Goal: Information Seeking & Learning: Learn about a topic

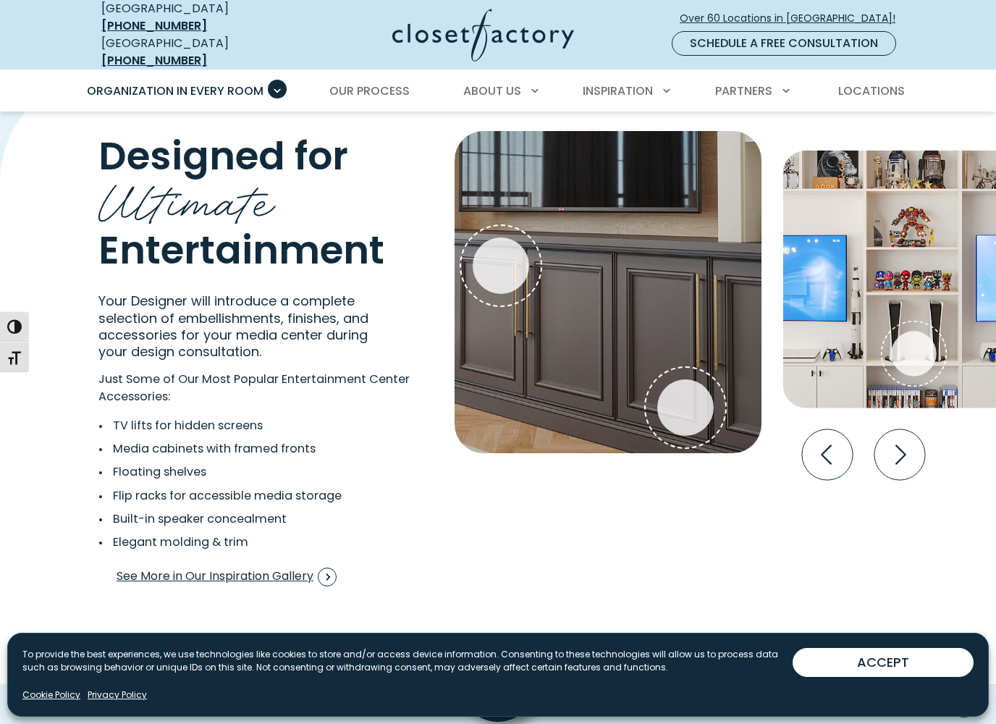
scroll to position [2578, 0]
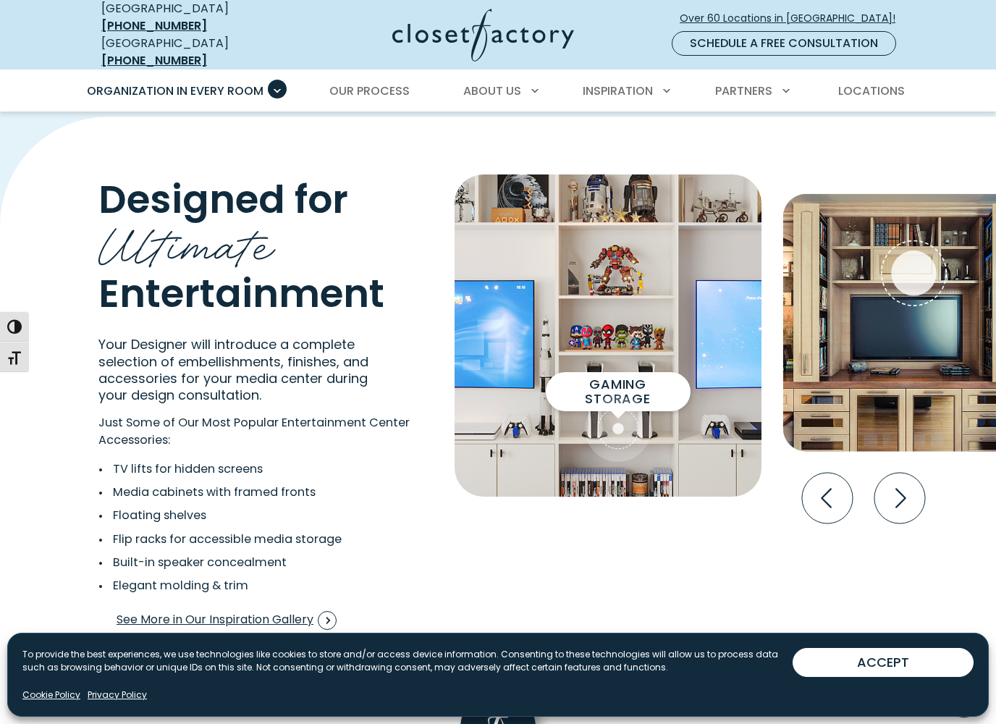
click at [676, 377] on span "Gaming Storage" at bounding box center [619, 391] width 122 height 29
click at [668, 378] on span "Gaming Storage" at bounding box center [619, 391] width 122 height 29
click at [683, 440] on img "Interactive Gallery" at bounding box center [608, 335] width 307 height 322
click at [647, 381] on img "Interactive Gallery" at bounding box center [608, 335] width 307 height 322
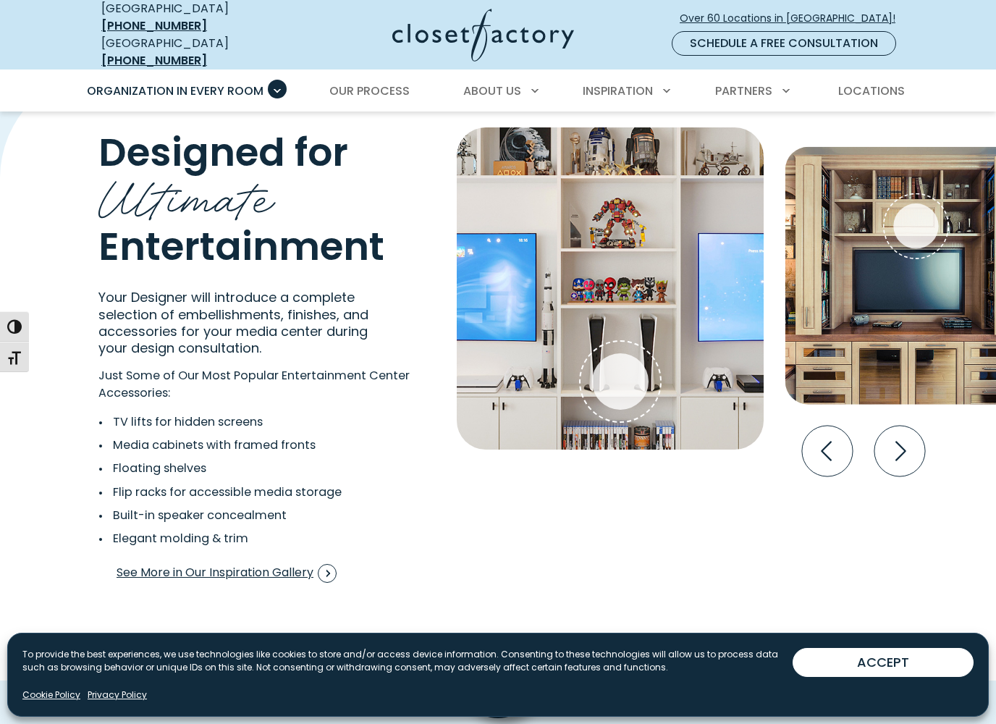
scroll to position [2627, 0]
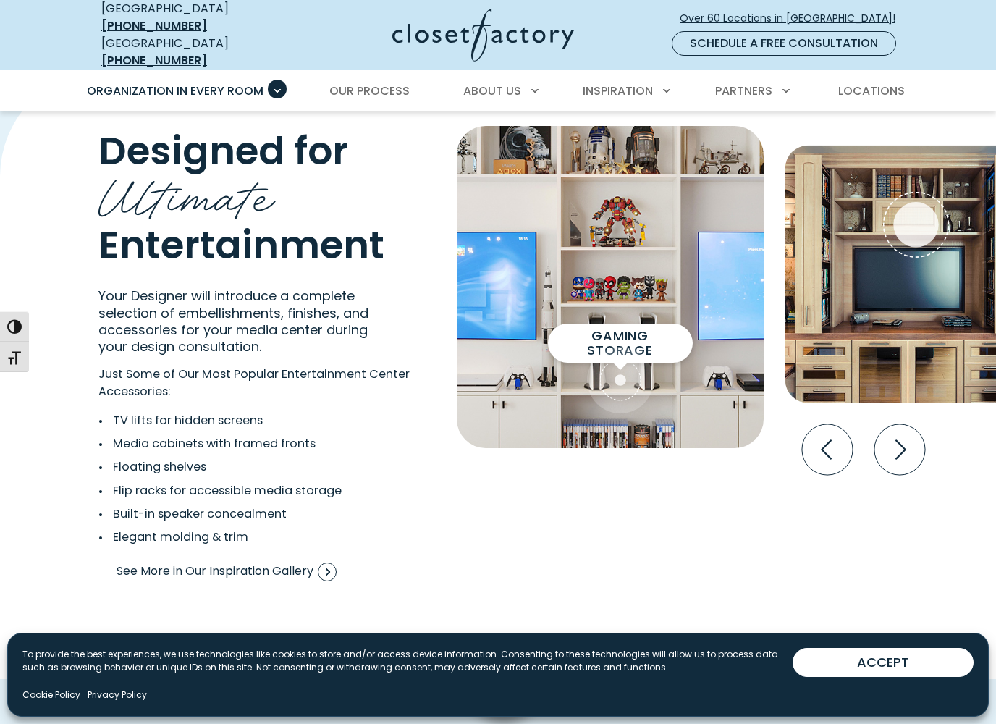
click at [638, 377] on span "Interactive Gallery" at bounding box center [620, 380] width 67 height 67
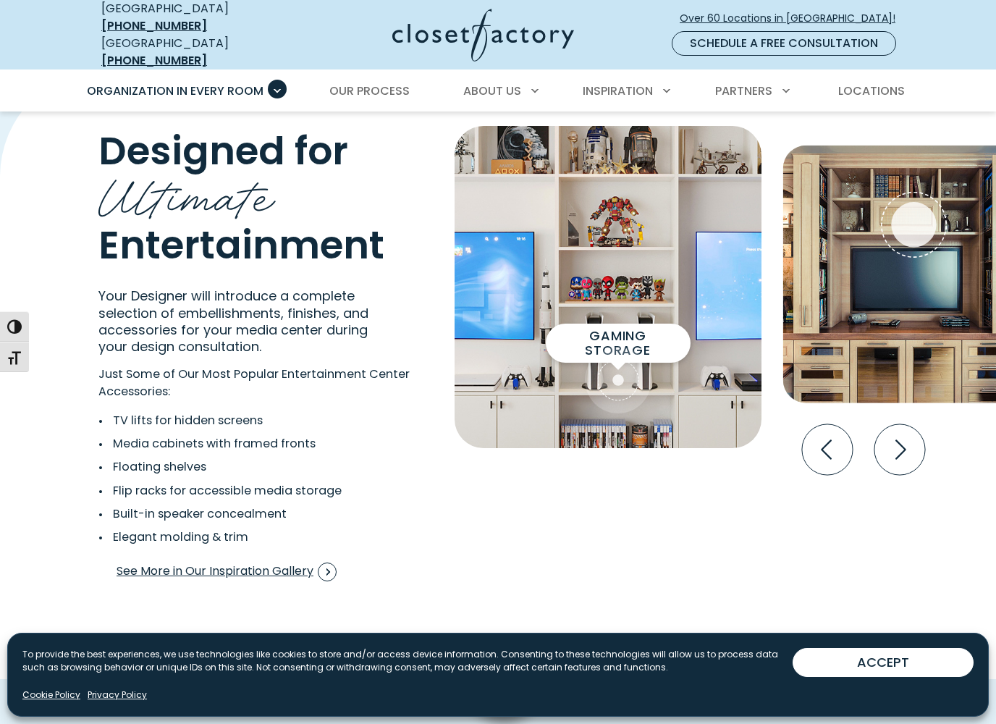
click at [637, 390] on span "Interactive Gallery" at bounding box center [618, 380] width 67 height 67
click at [596, 405] on img "Interactive Gallery" at bounding box center [608, 287] width 307 height 322
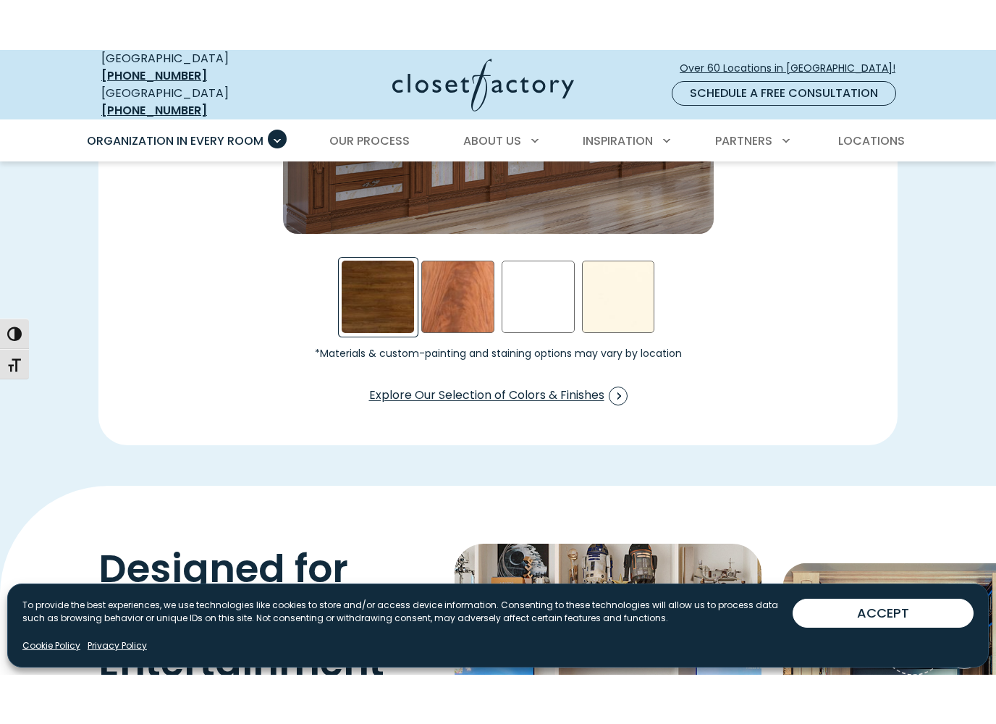
scroll to position [2253, 0]
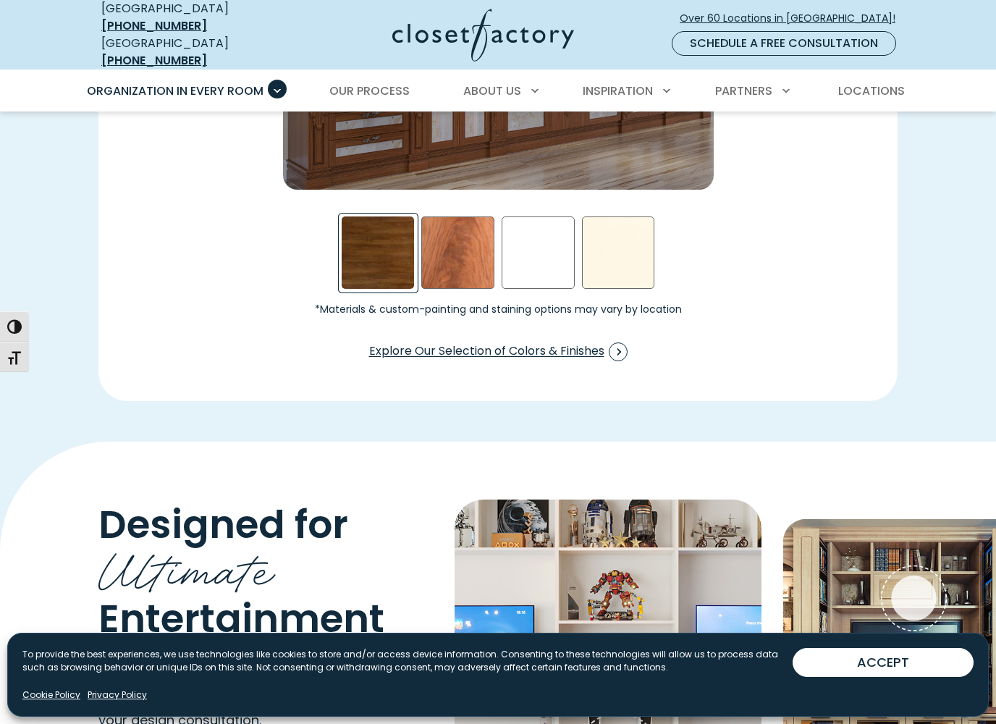
click at [22, 9] on nav "USA (866) 374-5188 Ontario (877) 801-7197 Over 60 Locations in North America! S…" at bounding box center [498, 35] width 996 height 70
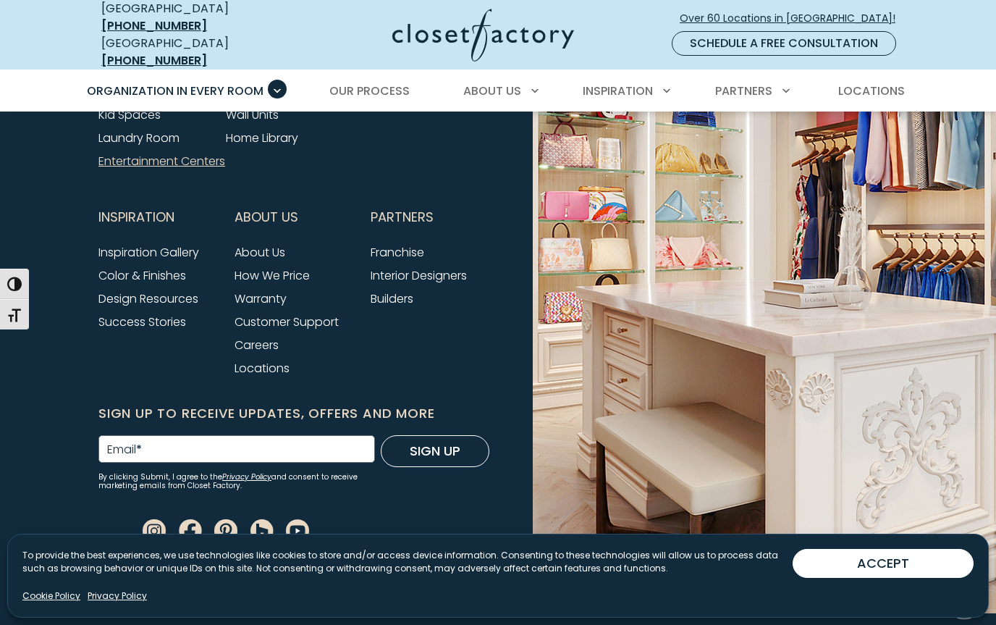
scroll to position [4820, 0]
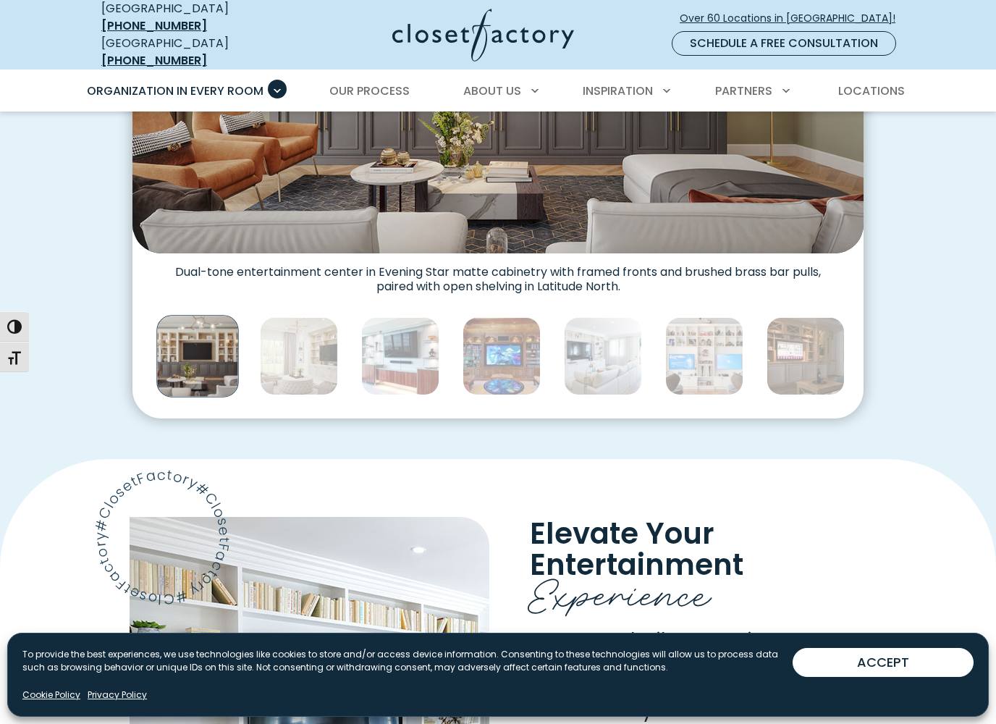
scroll to position [663, 0]
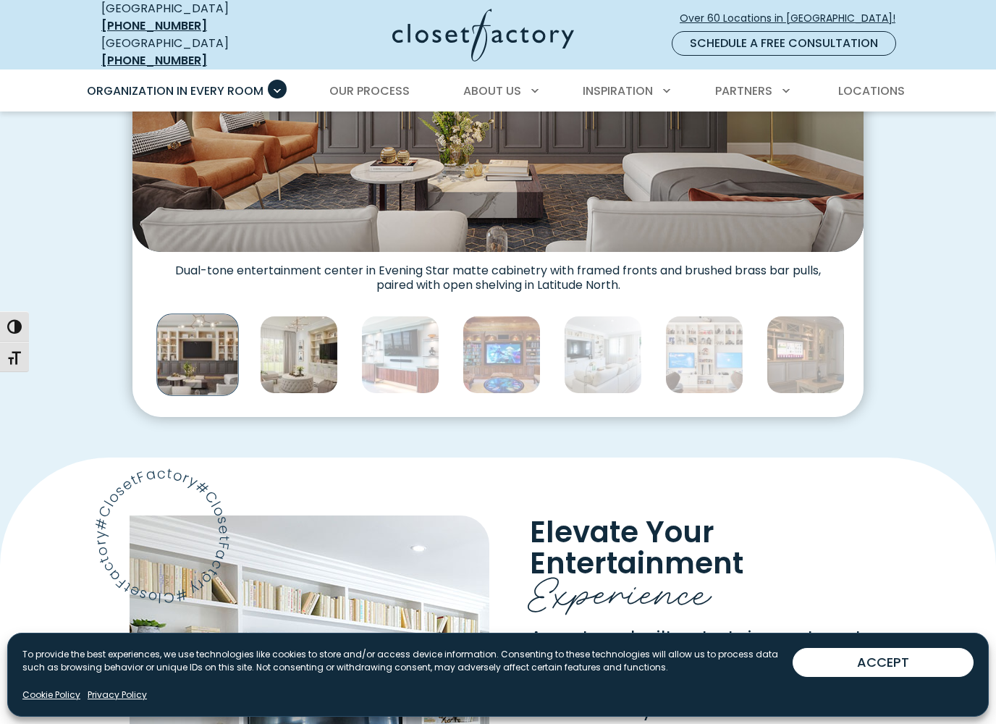
click at [290, 342] on img "Thumbnail Gallery" at bounding box center [299, 355] width 78 height 78
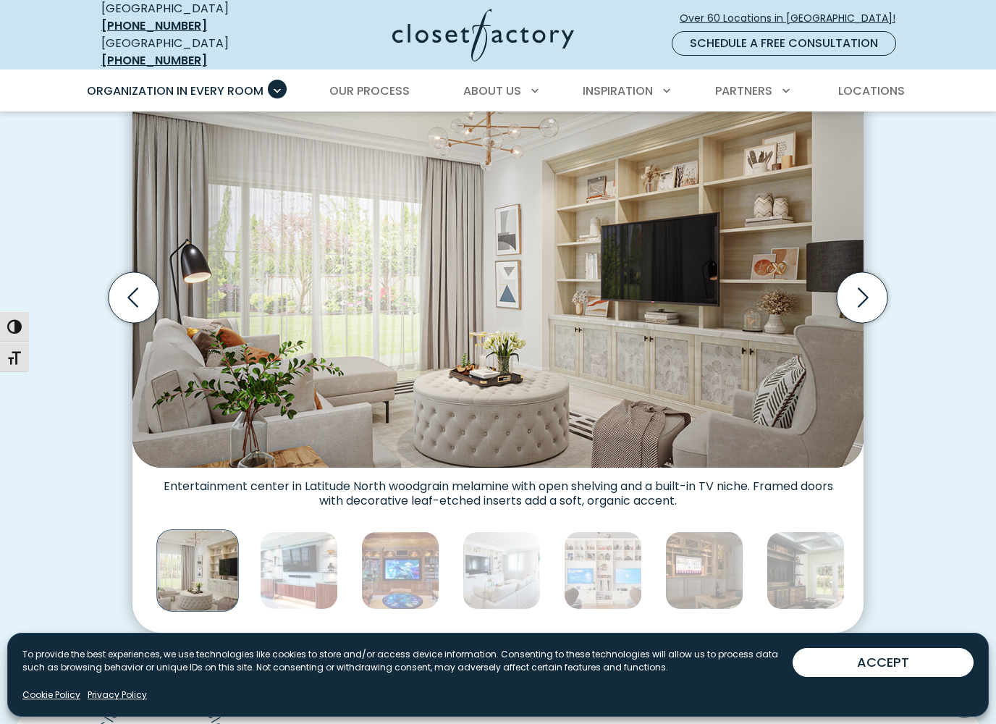
scroll to position [446, 0]
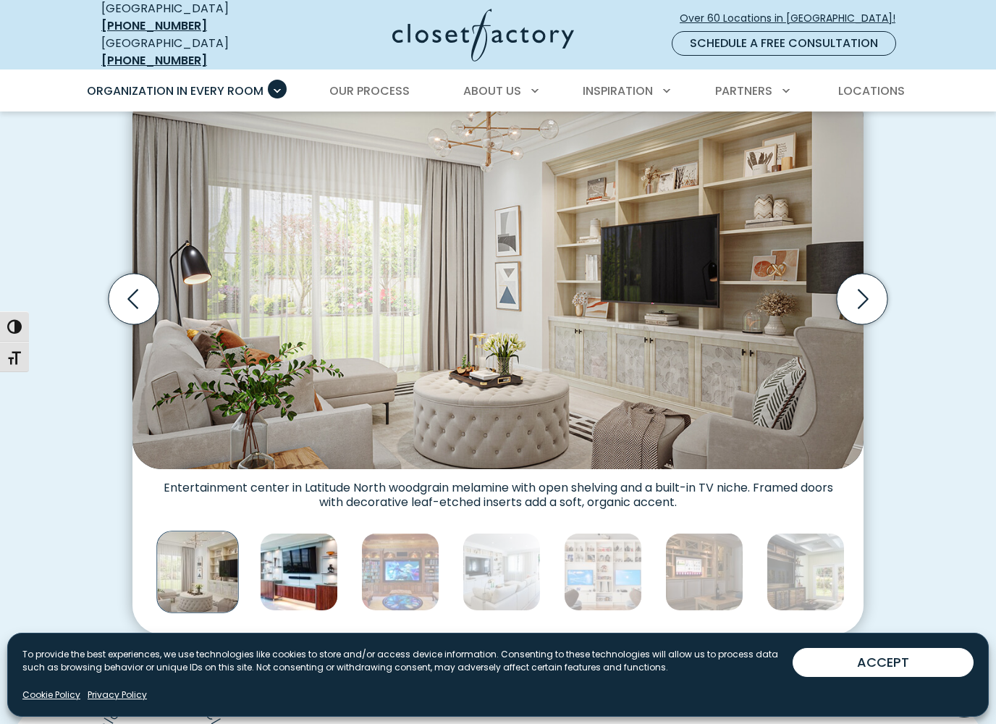
click at [294, 556] on img "Thumbnail Gallery" at bounding box center [299, 572] width 78 height 78
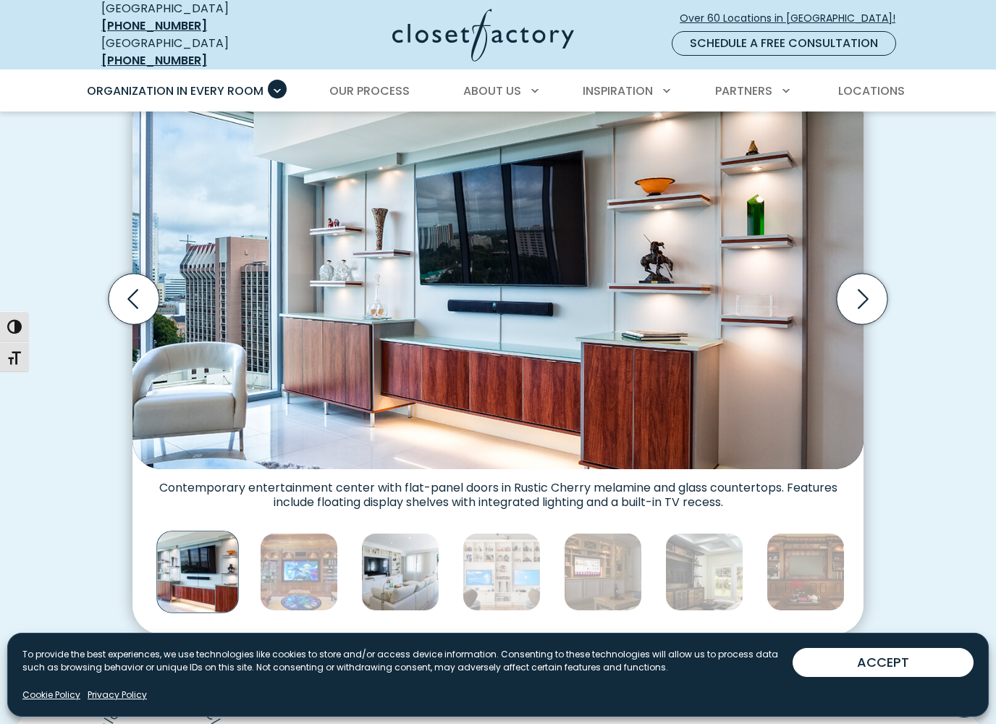
click at [390, 561] on img "Thumbnail Gallery" at bounding box center [400, 572] width 78 height 78
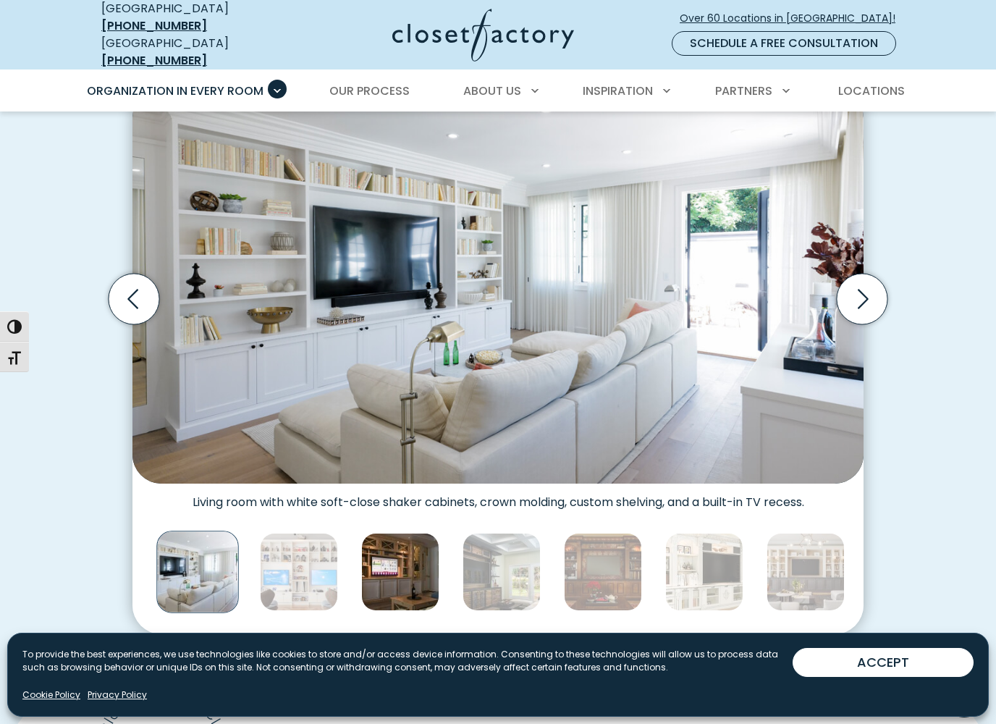
click at [403, 555] on img "Thumbnail Gallery" at bounding box center [400, 572] width 78 height 78
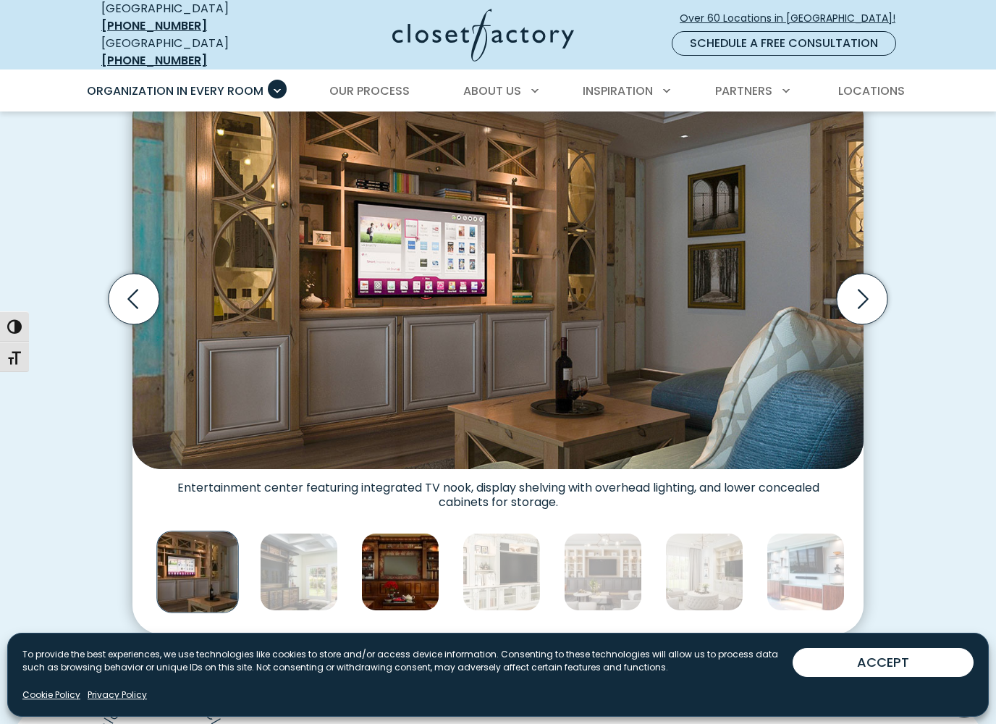
click at [407, 574] on img "Thumbnail Gallery" at bounding box center [400, 572] width 78 height 78
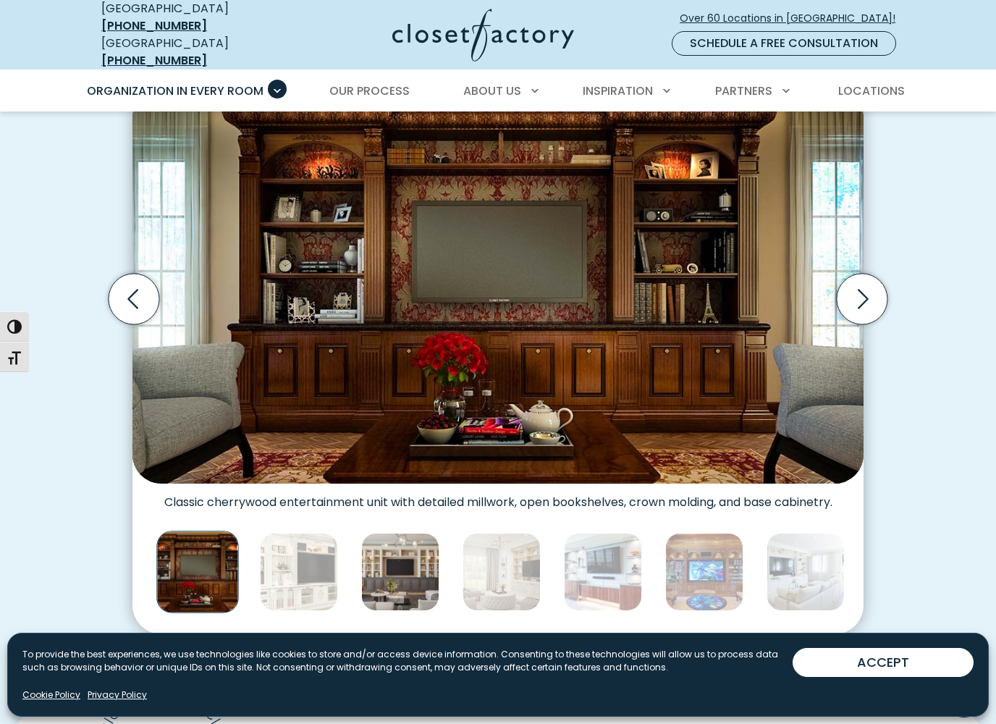
click at [406, 575] on img "Thumbnail Gallery" at bounding box center [400, 572] width 78 height 78
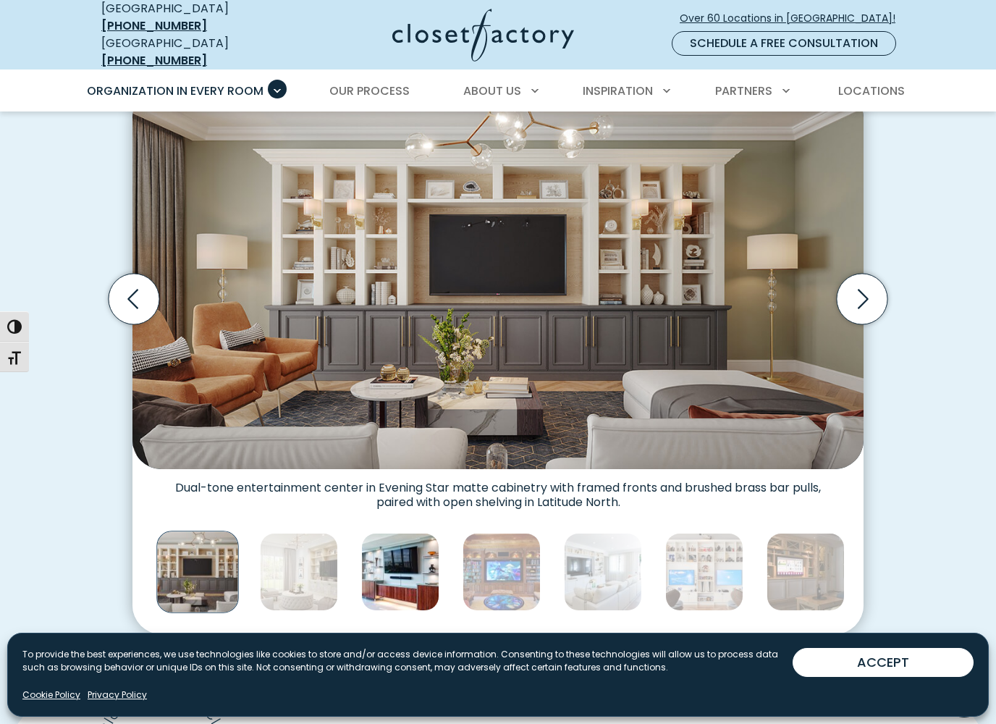
click at [416, 573] on img "Thumbnail Gallery" at bounding box center [400, 572] width 78 height 78
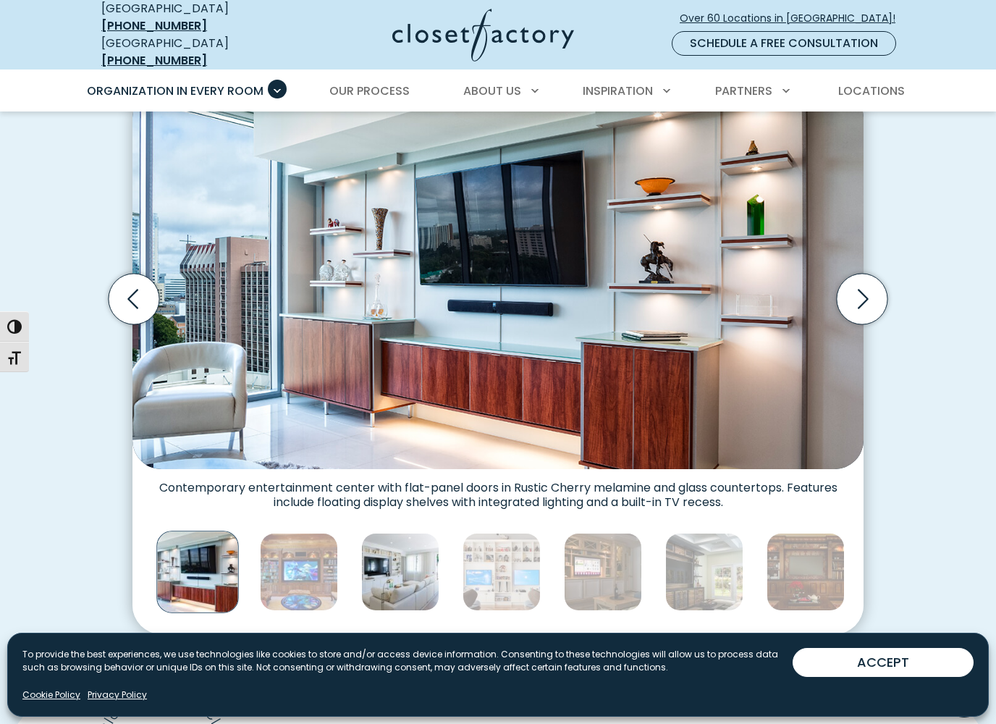
click at [408, 568] on img "Thumbnail Gallery" at bounding box center [400, 572] width 78 height 78
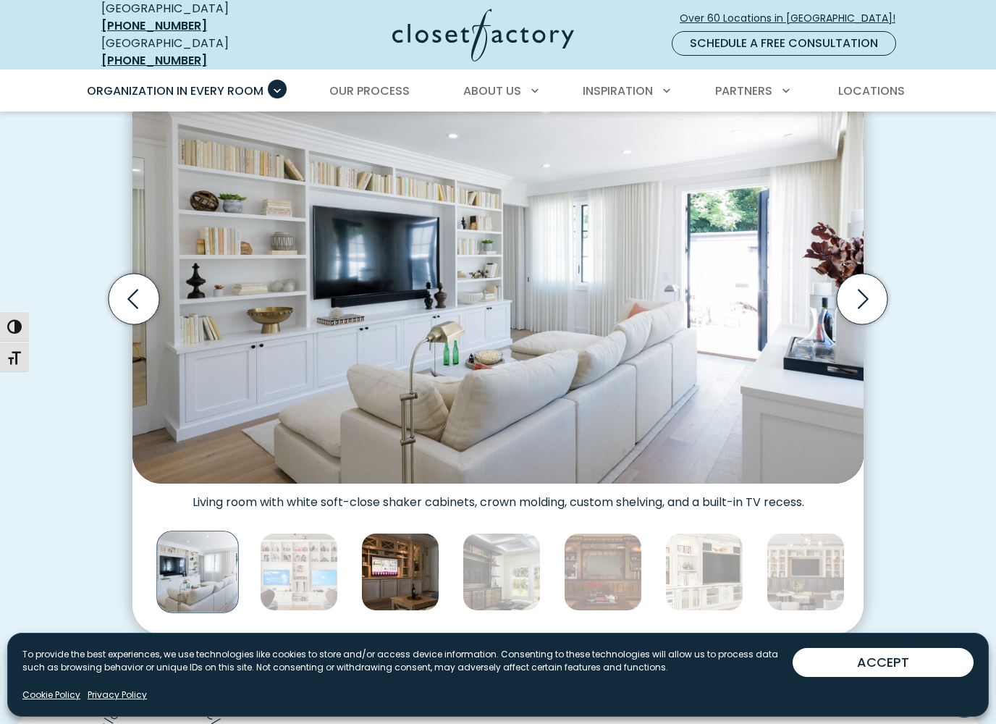
click at [413, 576] on img "Thumbnail Gallery" at bounding box center [400, 572] width 78 height 78
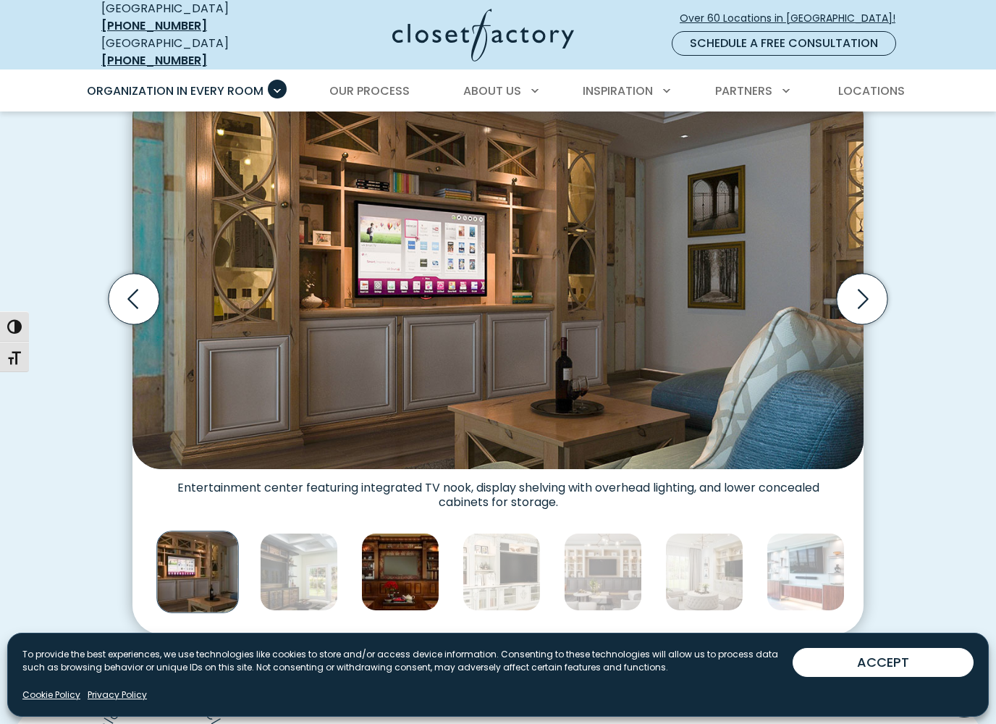
click at [408, 579] on img "Thumbnail Gallery" at bounding box center [400, 572] width 78 height 78
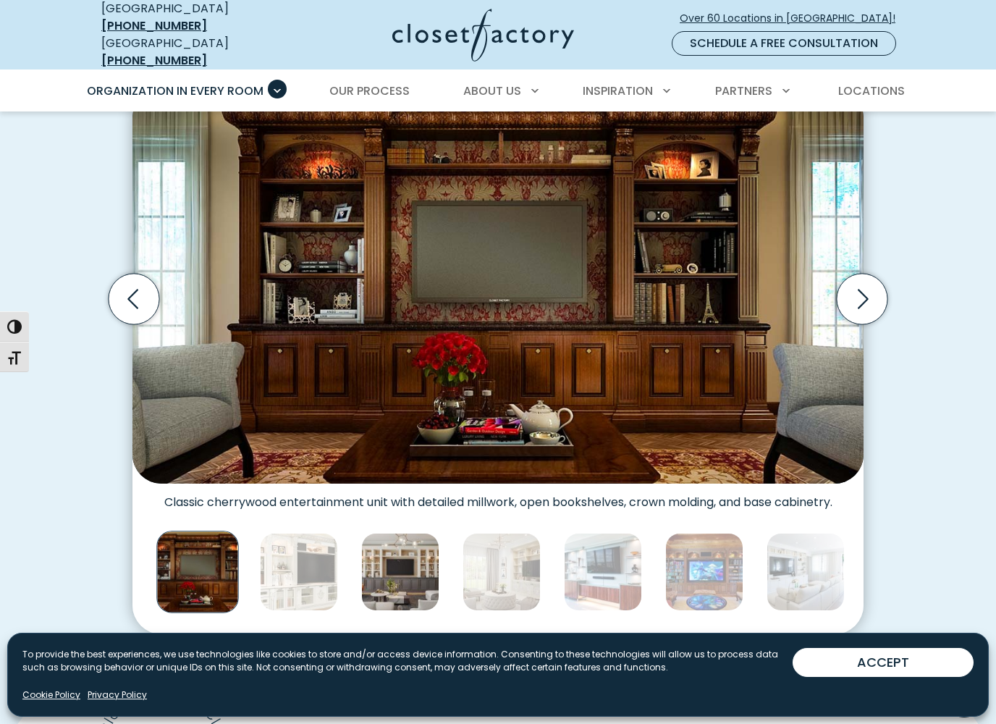
click at [380, 584] on img "Thumbnail Gallery" at bounding box center [400, 572] width 78 height 78
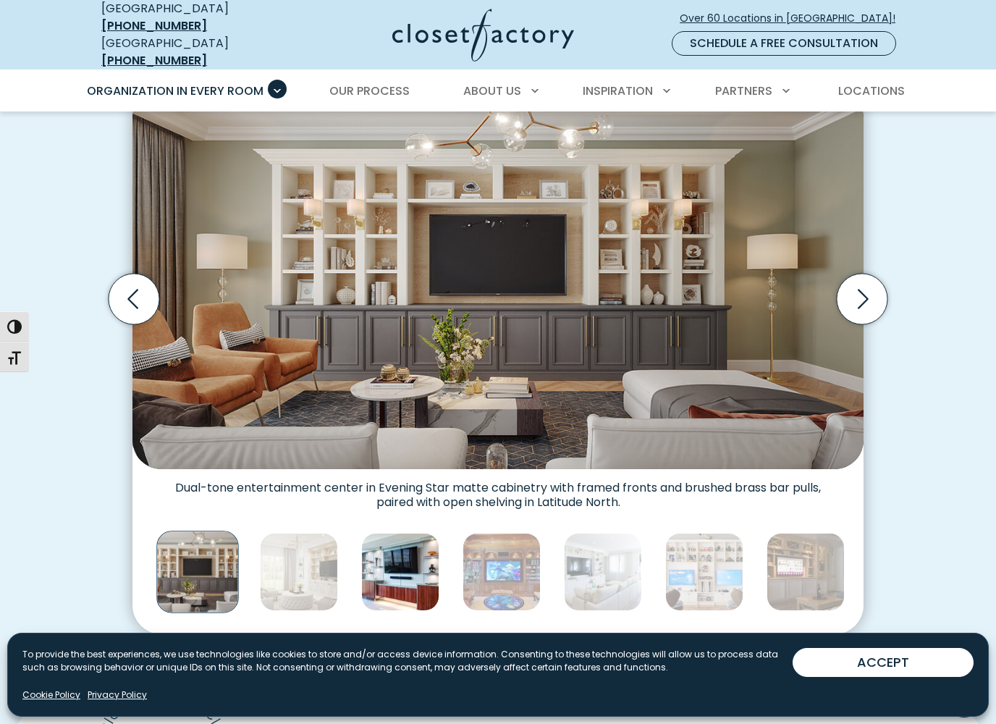
click at [394, 571] on img "Thumbnail Gallery" at bounding box center [400, 572] width 78 height 78
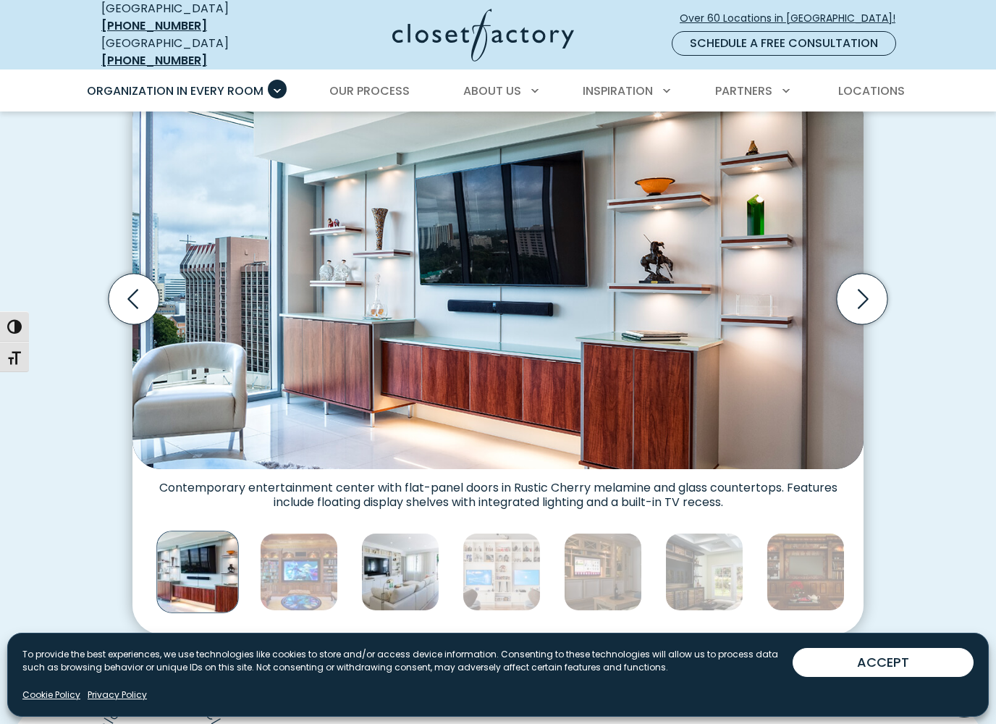
click at [398, 574] on img "Thumbnail Gallery" at bounding box center [400, 572] width 78 height 78
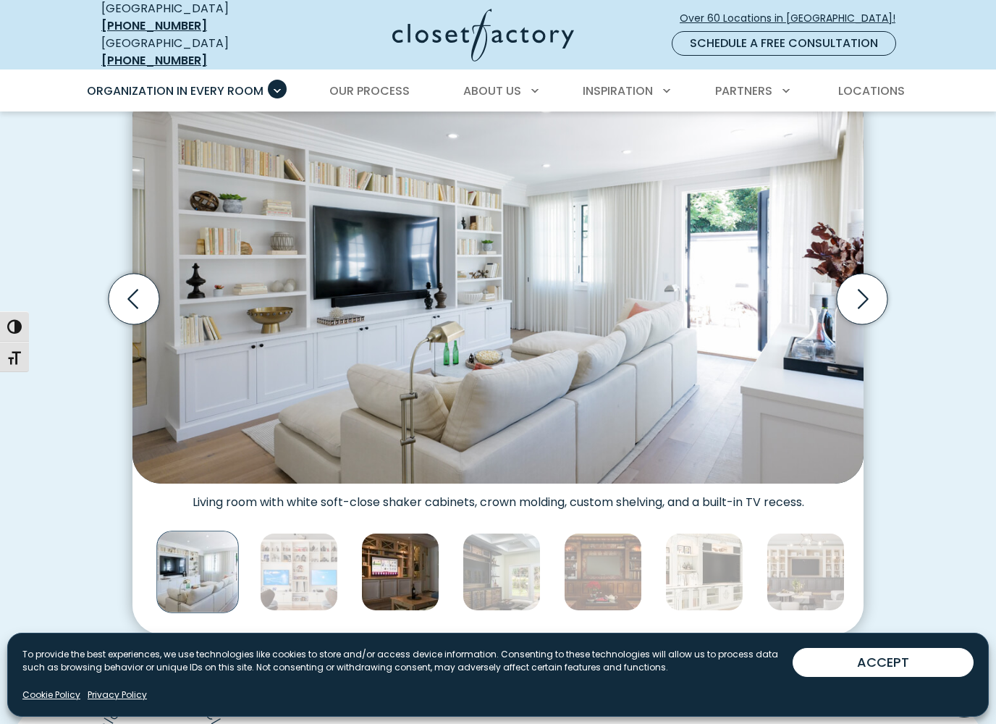
click at [401, 569] on img "Thumbnail Gallery" at bounding box center [400, 572] width 78 height 78
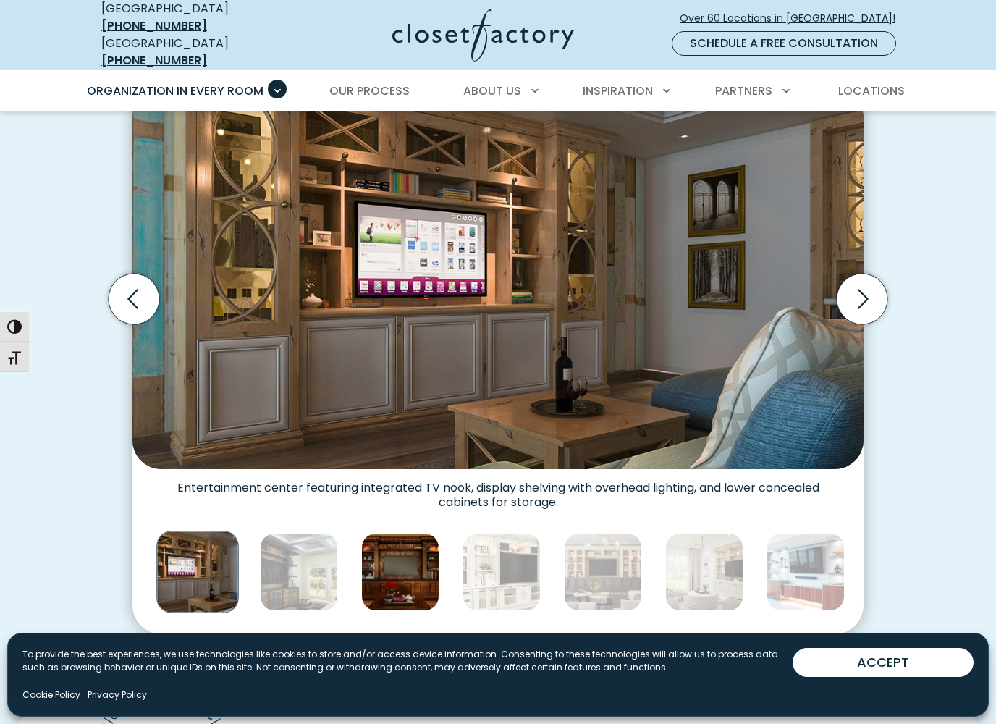
click at [402, 574] on img "Thumbnail Gallery" at bounding box center [400, 572] width 78 height 78
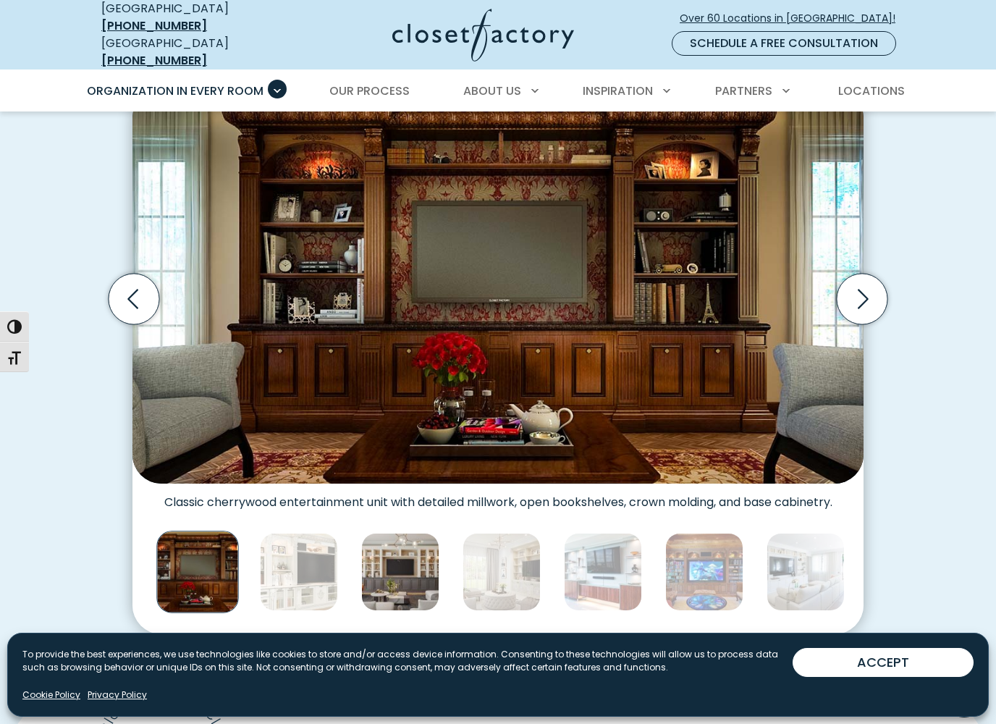
click at [421, 569] on img "Thumbnail Gallery" at bounding box center [400, 572] width 78 height 78
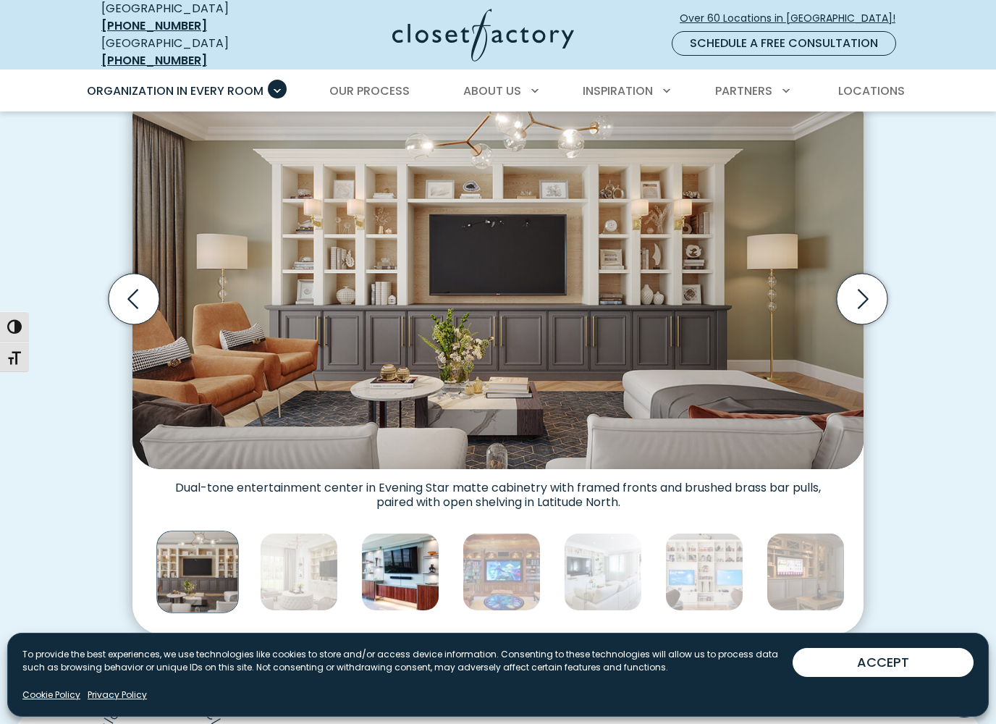
click at [424, 575] on img "Thumbnail Gallery" at bounding box center [400, 572] width 78 height 78
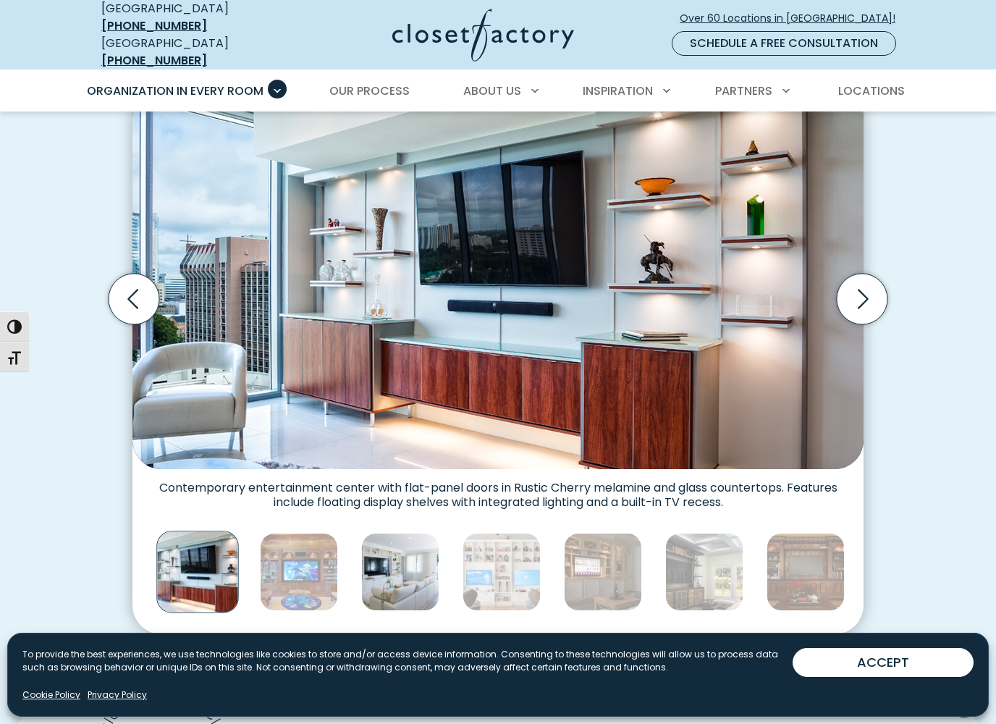
click at [385, 584] on img "Thumbnail Gallery" at bounding box center [400, 572] width 78 height 78
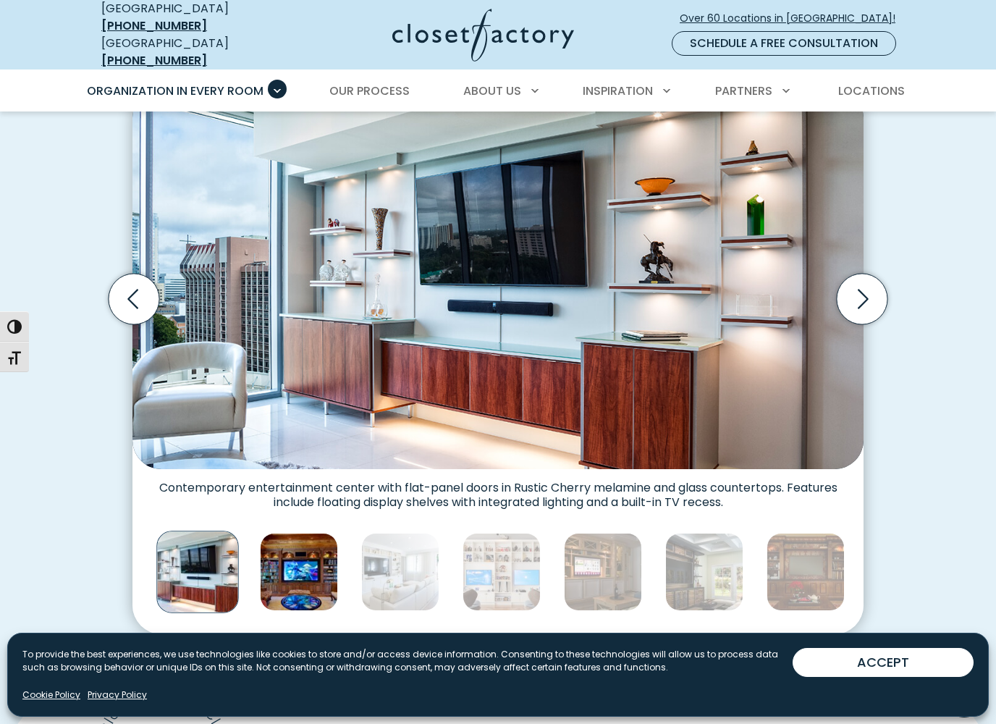
click at [304, 562] on img "Thumbnail Gallery" at bounding box center [299, 572] width 78 height 78
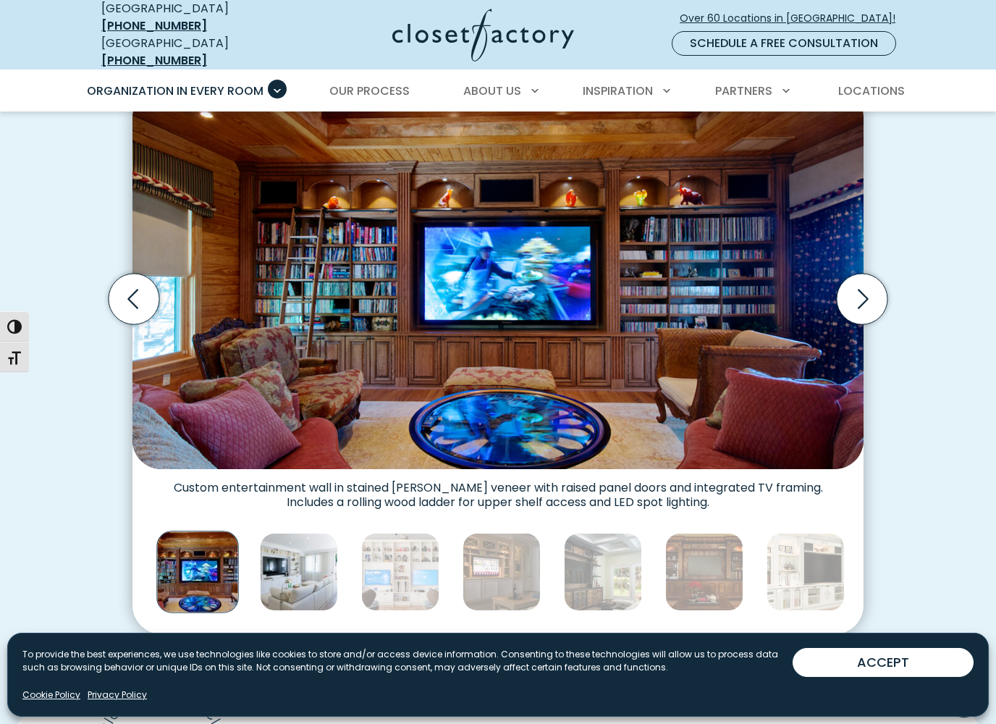
click at [305, 579] on img "Thumbnail Gallery" at bounding box center [299, 572] width 78 height 78
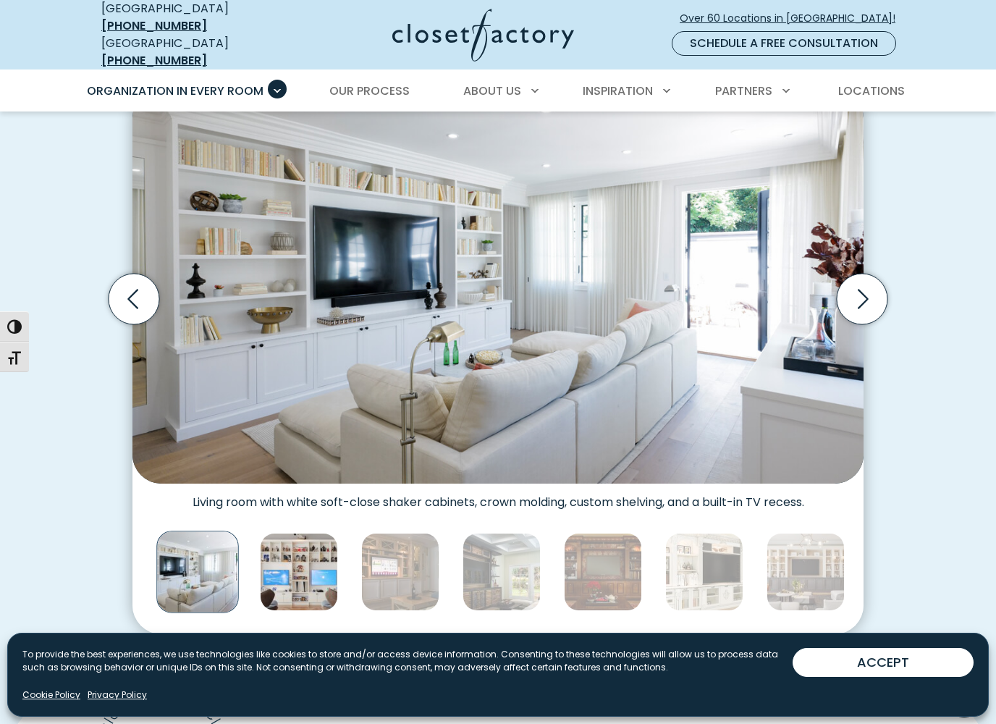
click at [331, 566] on img "Thumbnail Gallery" at bounding box center [299, 572] width 78 height 78
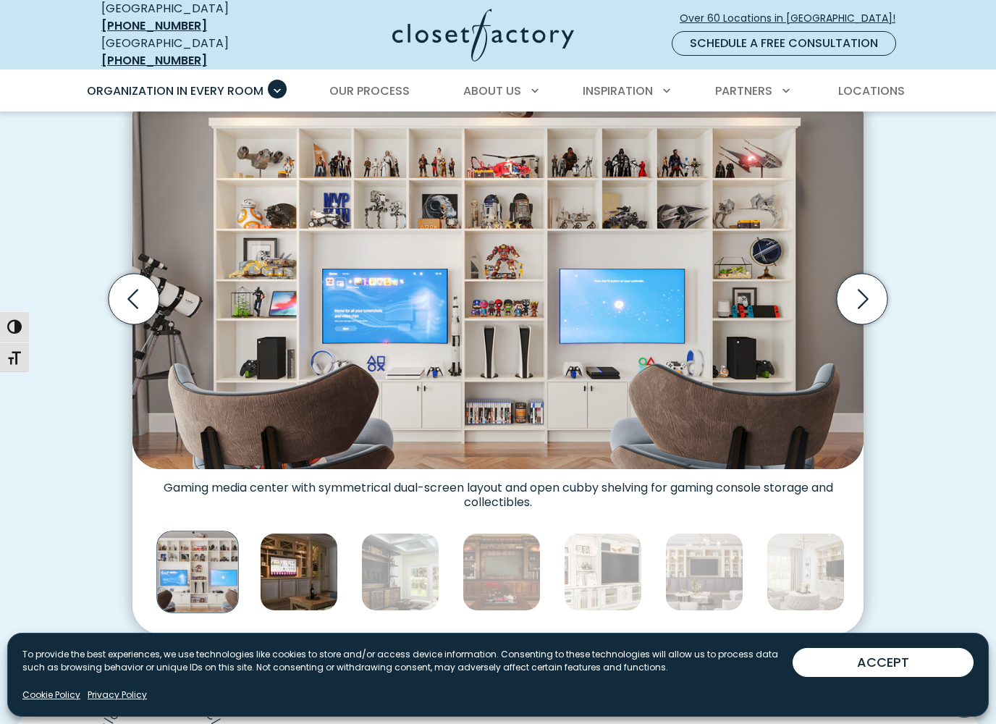
click at [296, 563] on img "Thumbnail Gallery" at bounding box center [299, 572] width 78 height 78
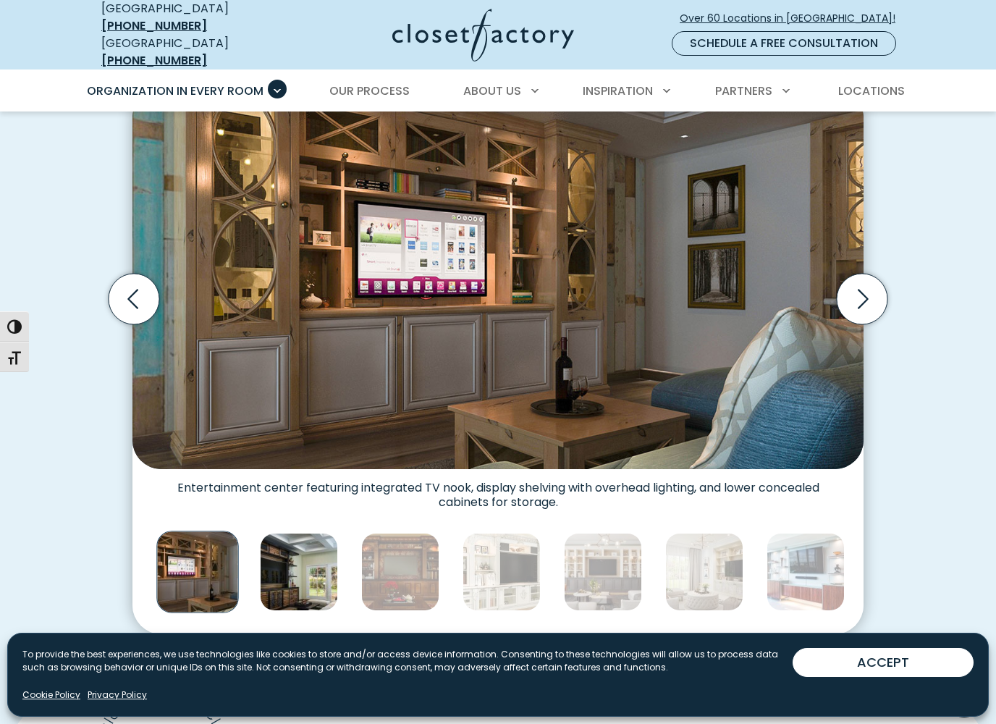
click at [337, 560] on img "Thumbnail Gallery" at bounding box center [299, 572] width 78 height 78
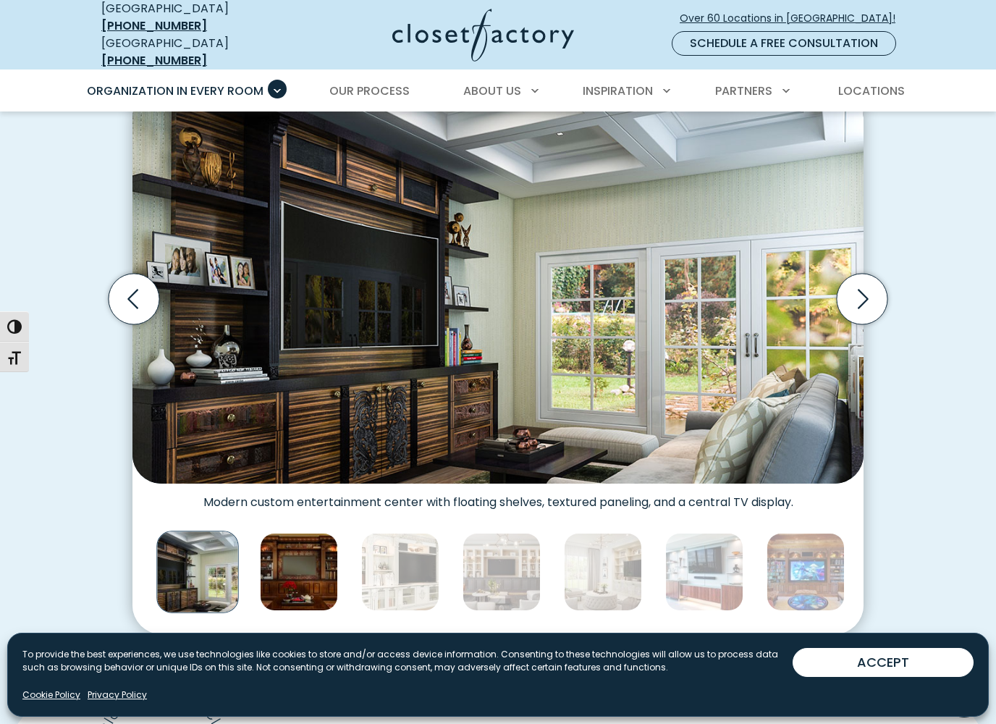
click at [335, 556] on img "Thumbnail Gallery" at bounding box center [299, 572] width 78 height 78
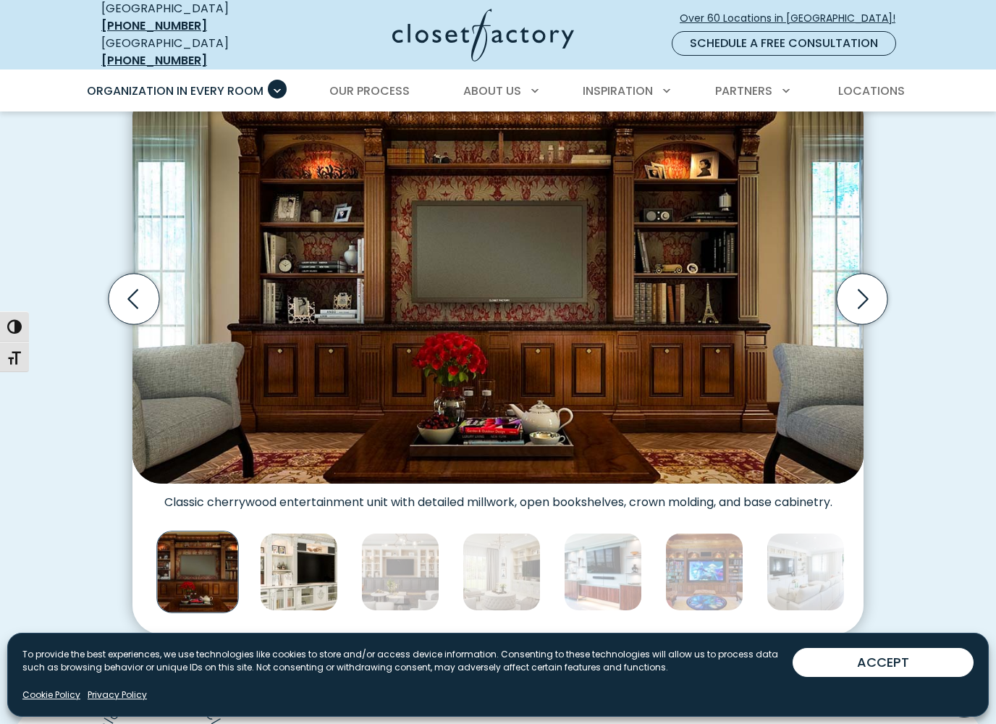
click at [318, 566] on img "Thumbnail Gallery" at bounding box center [299, 572] width 78 height 78
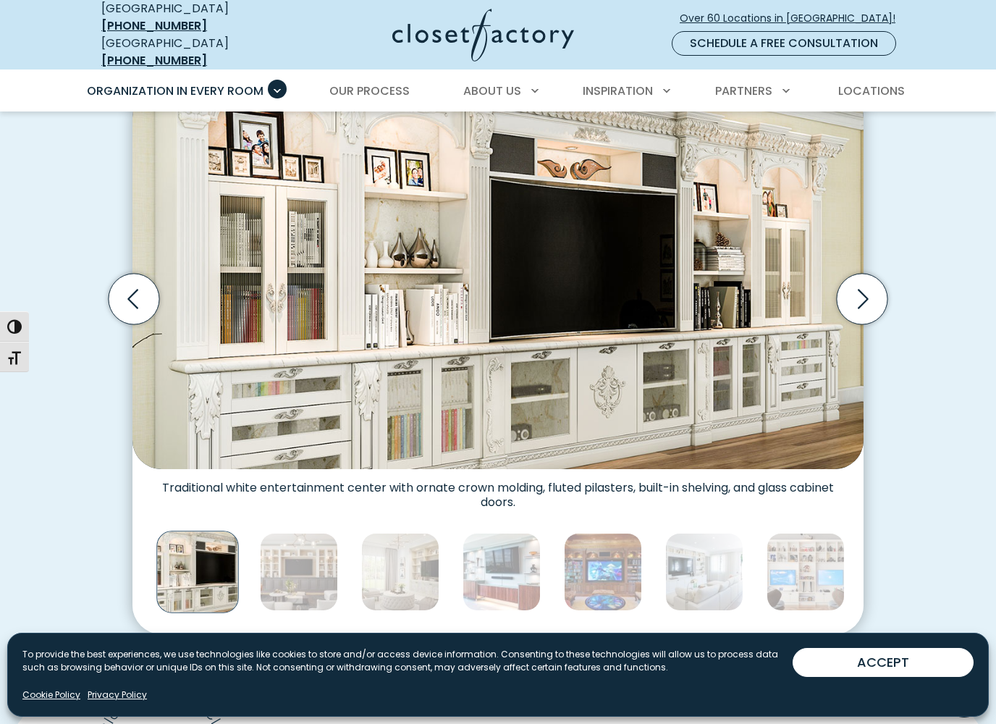
click at [401, 566] on img "Thumbnail Gallery" at bounding box center [400, 572] width 78 height 78
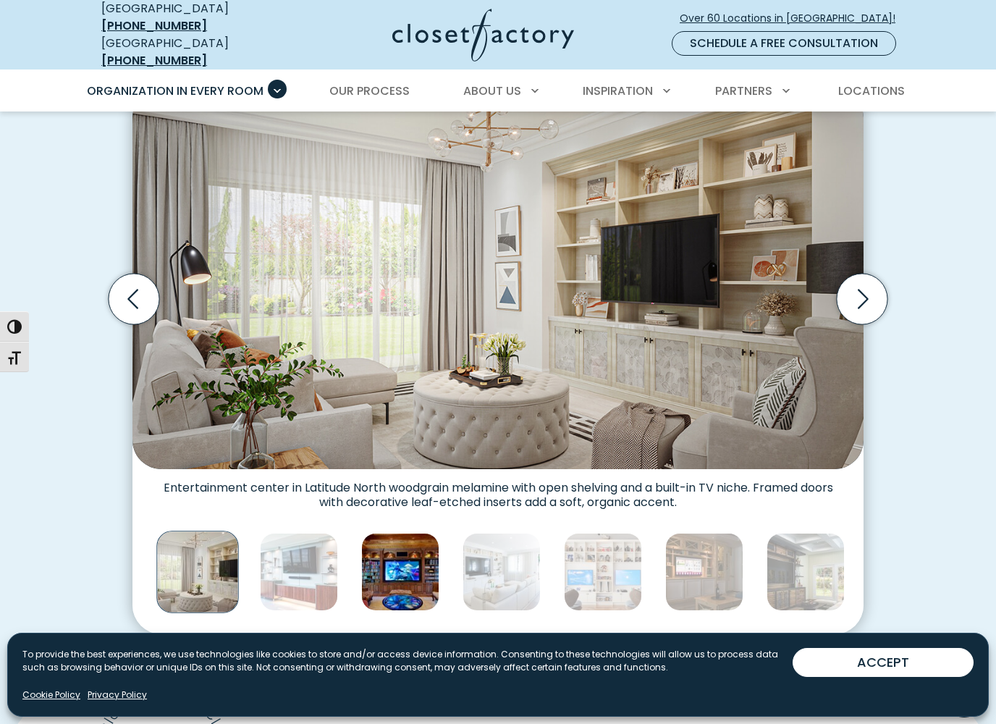
click at [410, 569] on img "Thumbnail Gallery" at bounding box center [400, 572] width 78 height 78
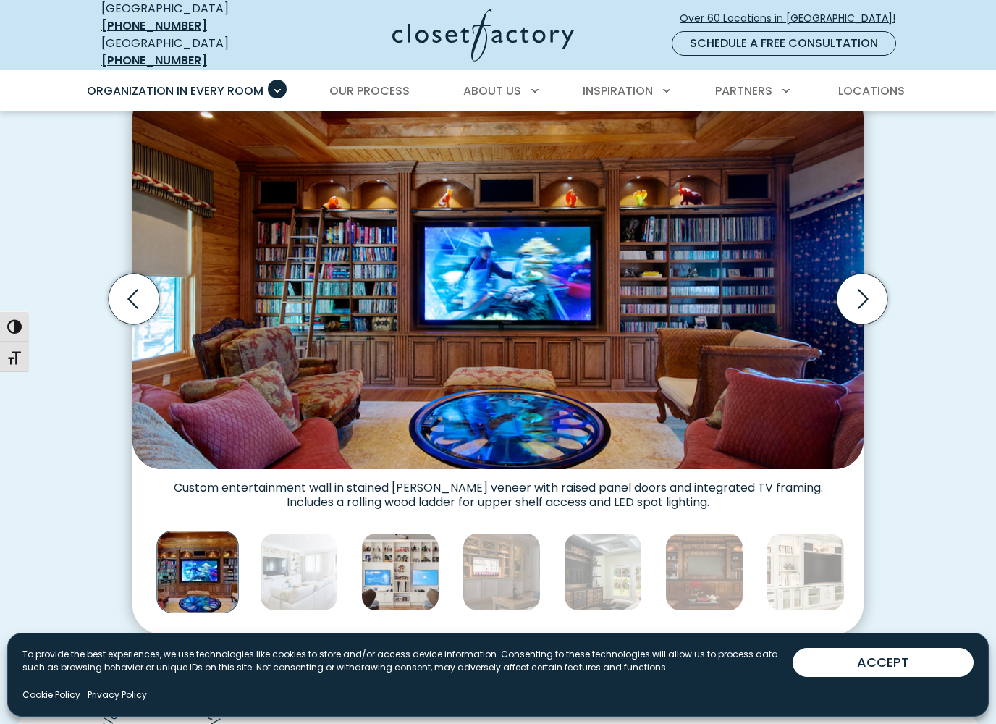
click at [419, 566] on img "Thumbnail Gallery" at bounding box center [400, 572] width 78 height 78
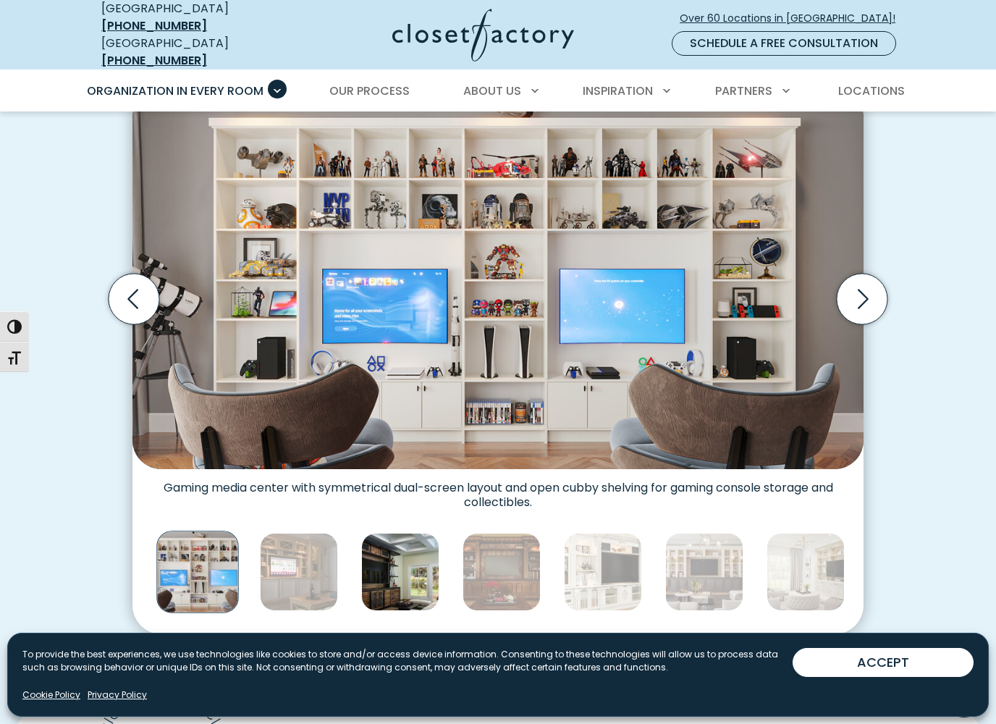
click at [398, 579] on img "Thumbnail Gallery" at bounding box center [400, 572] width 78 height 78
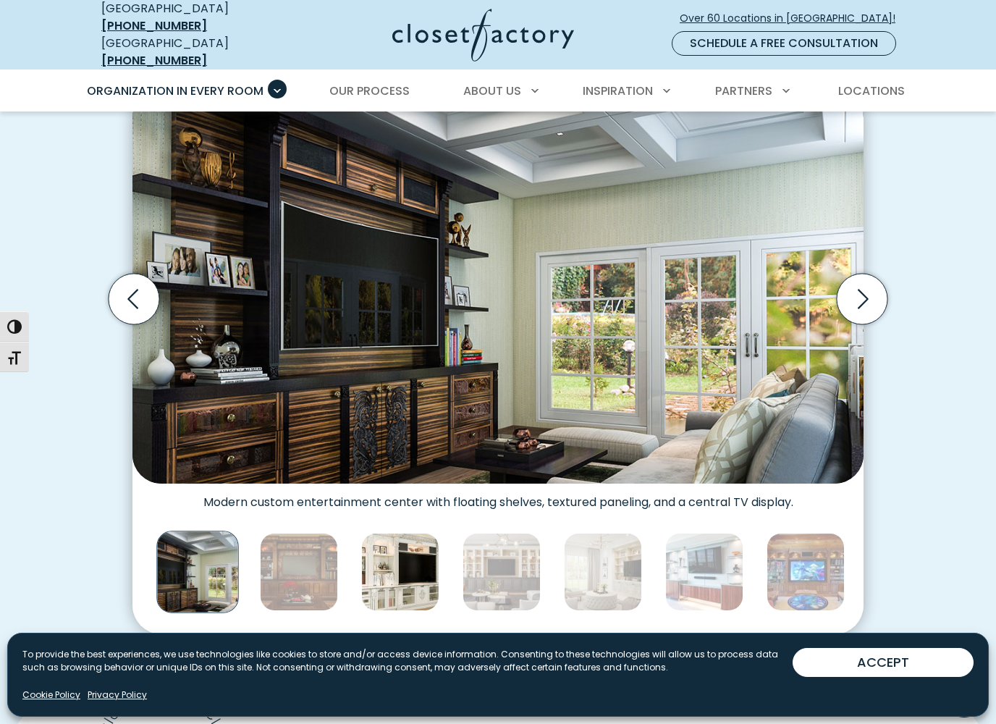
click at [361, 571] on img "Thumbnail Gallery" at bounding box center [400, 572] width 78 height 78
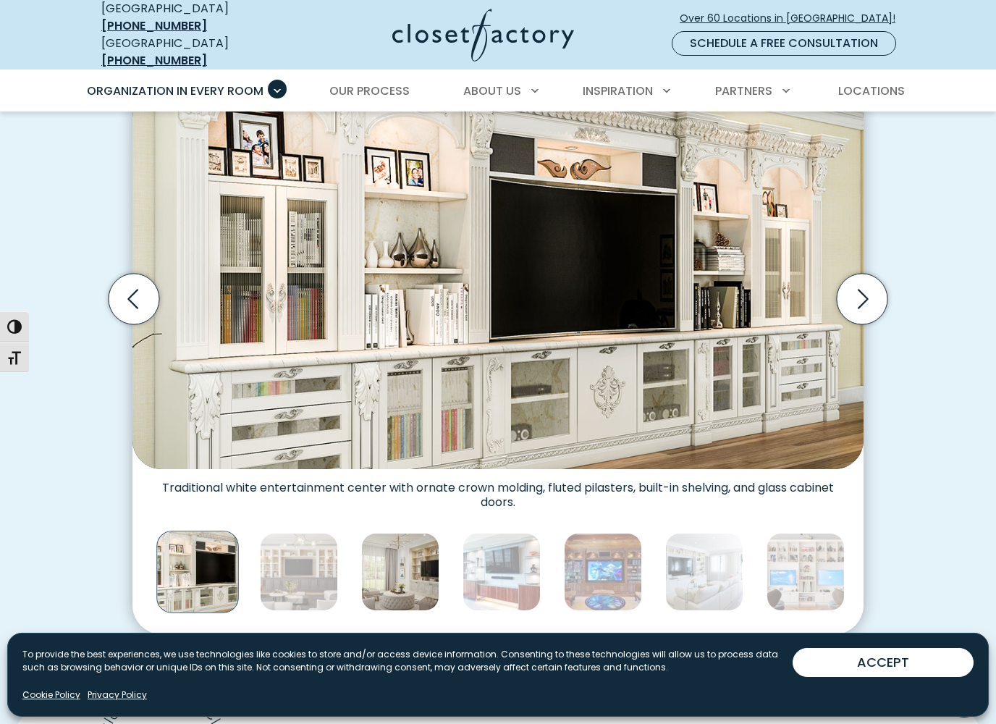
click at [374, 572] on img "Thumbnail Gallery" at bounding box center [400, 572] width 78 height 78
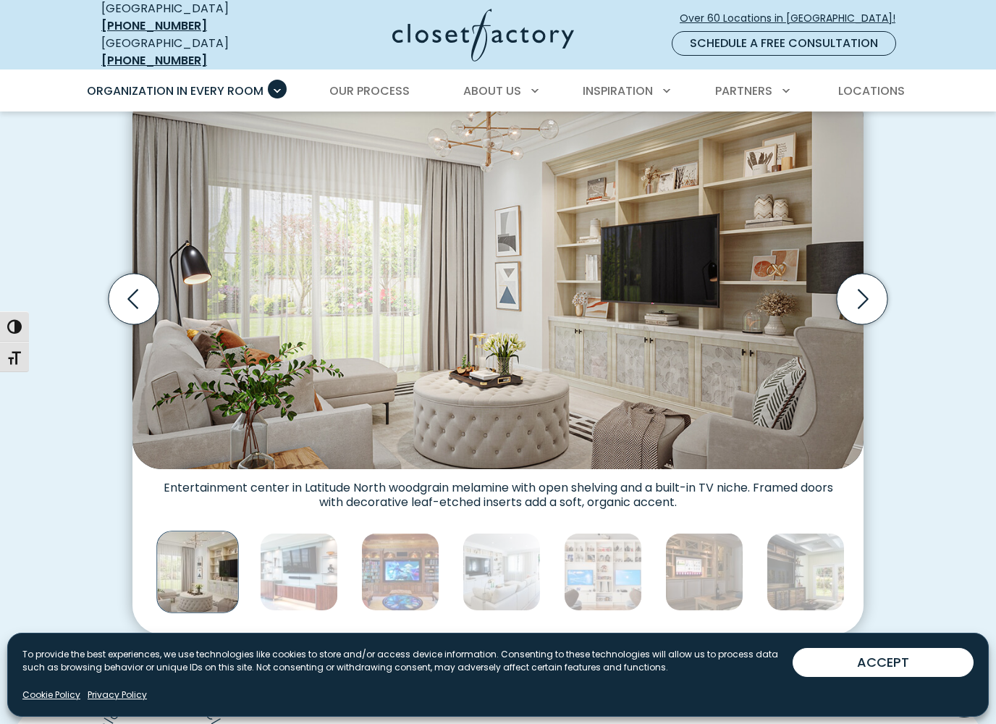
click at [348, 568] on div "Thumbnail Gallery" at bounding box center [704, 572] width 2748 height 90
click at [403, 567] on img "Thumbnail Gallery" at bounding box center [400, 572] width 78 height 78
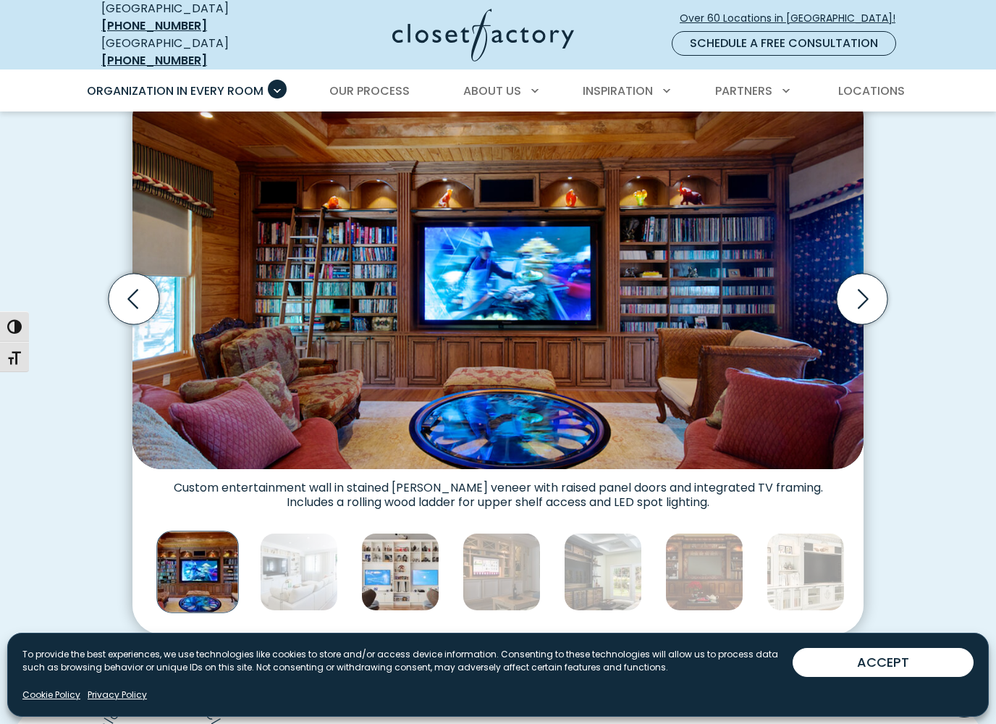
click at [414, 565] on img "Thumbnail Gallery" at bounding box center [400, 572] width 78 height 78
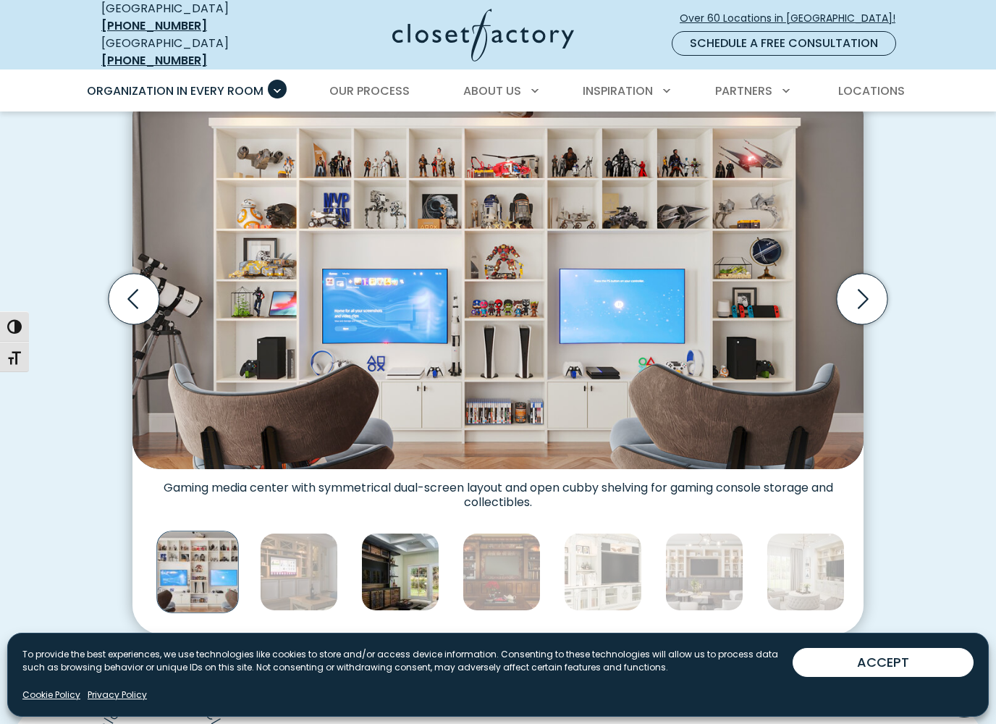
click at [419, 568] on img "Thumbnail Gallery" at bounding box center [400, 572] width 78 height 78
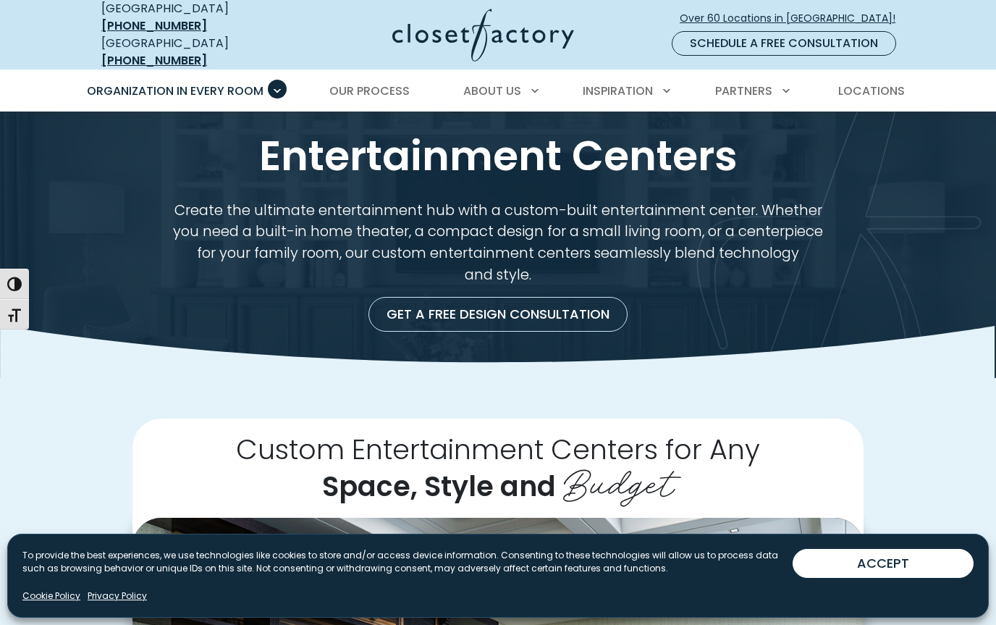
scroll to position [0, 0]
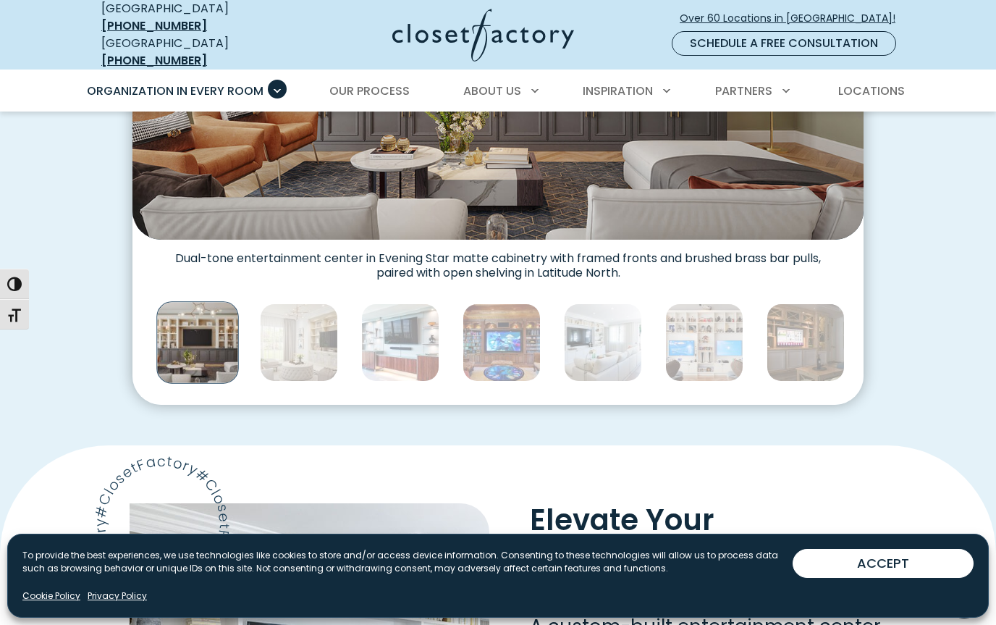
scroll to position [658, 0]
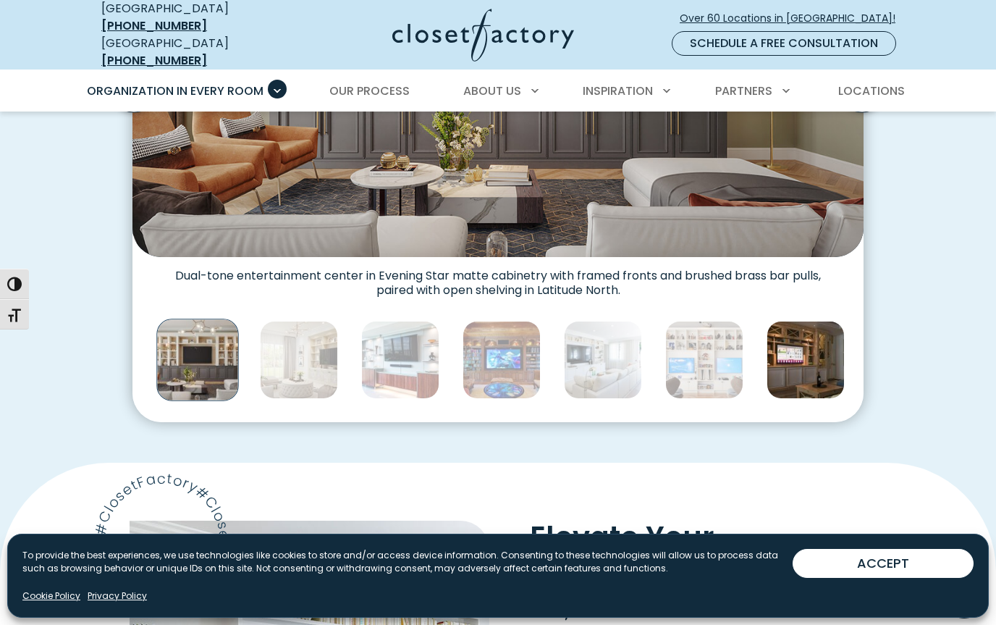
click at [807, 354] on img "Thumbnail Gallery" at bounding box center [806, 360] width 78 height 78
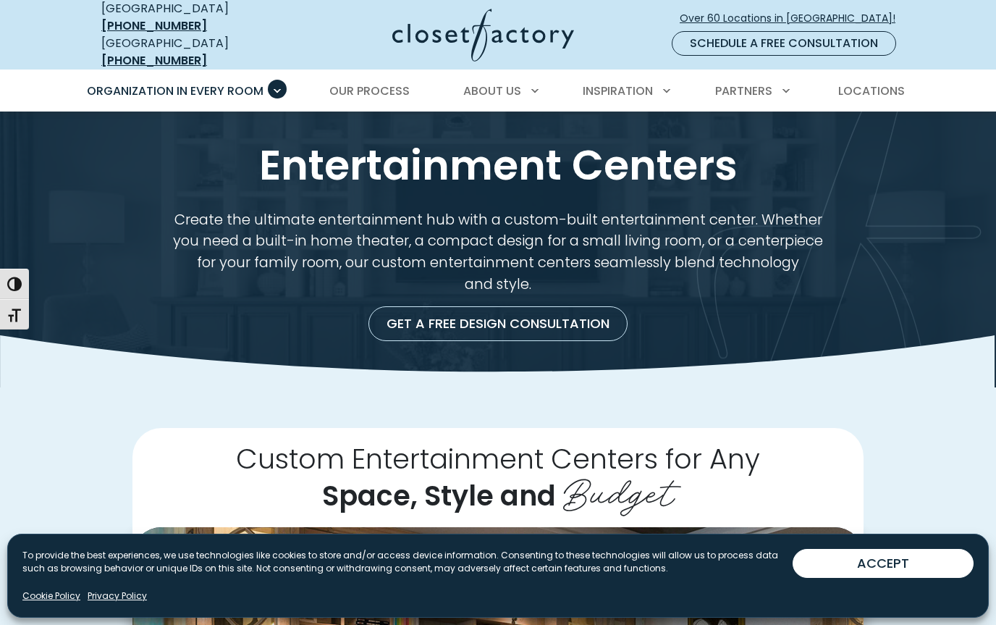
scroll to position [0, 0]
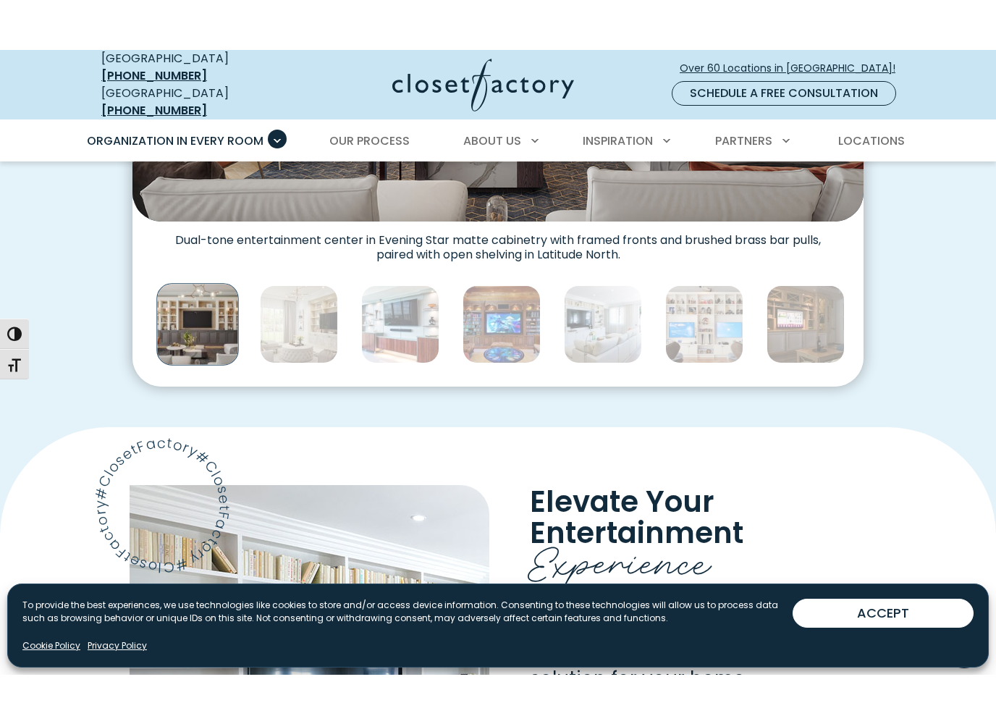
scroll to position [731, 0]
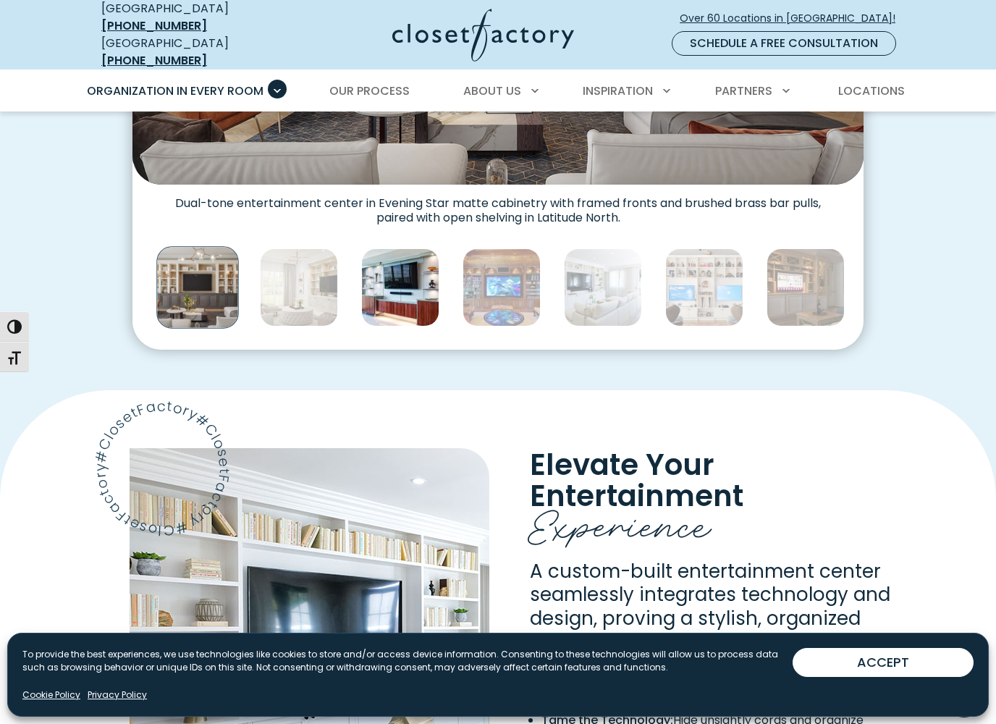
click at [407, 271] on img "Thumbnail Gallery" at bounding box center [400, 287] width 78 height 78
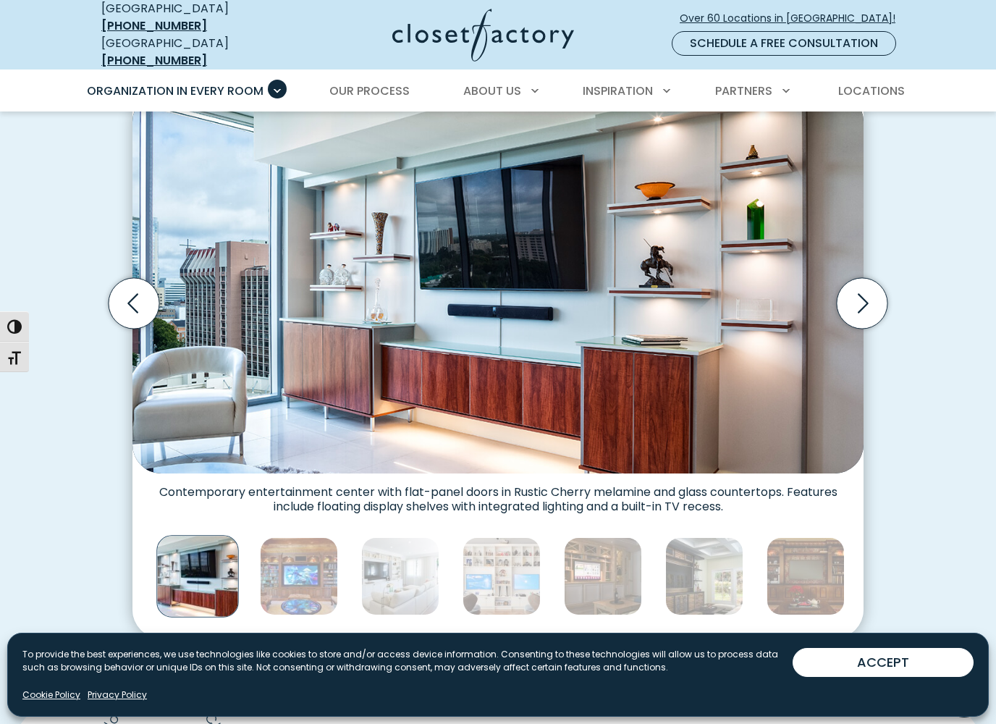
scroll to position [441, 0]
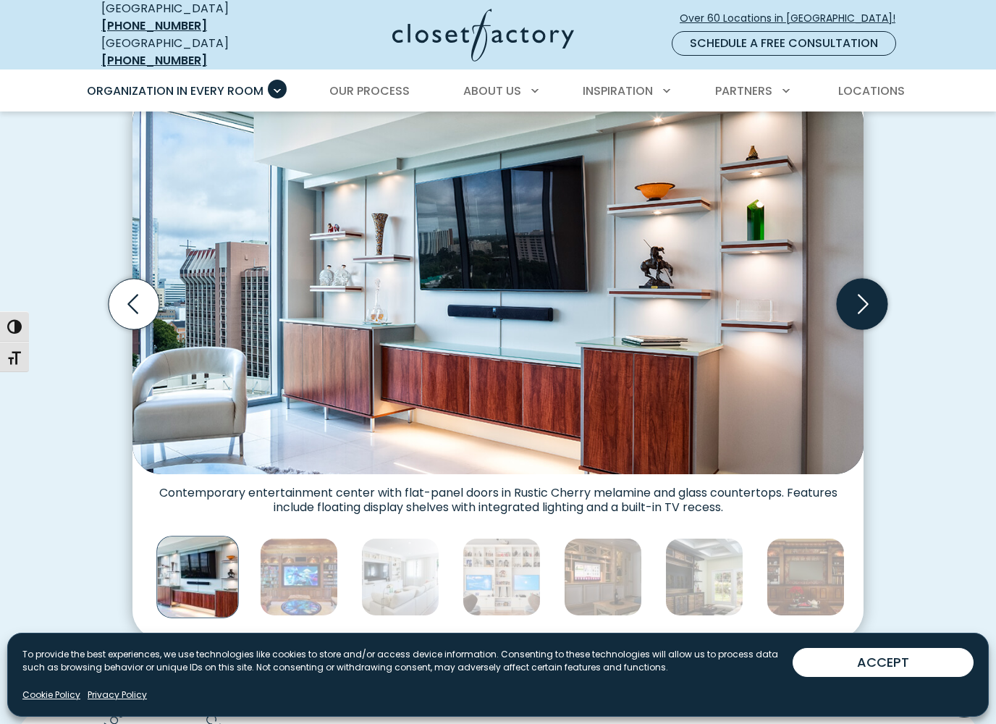
click at [858, 295] on icon "Next slide" at bounding box center [862, 304] width 51 height 51
click at [856, 290] on icon "Next slide" at bounding box center [862, 304] width 51 height 51
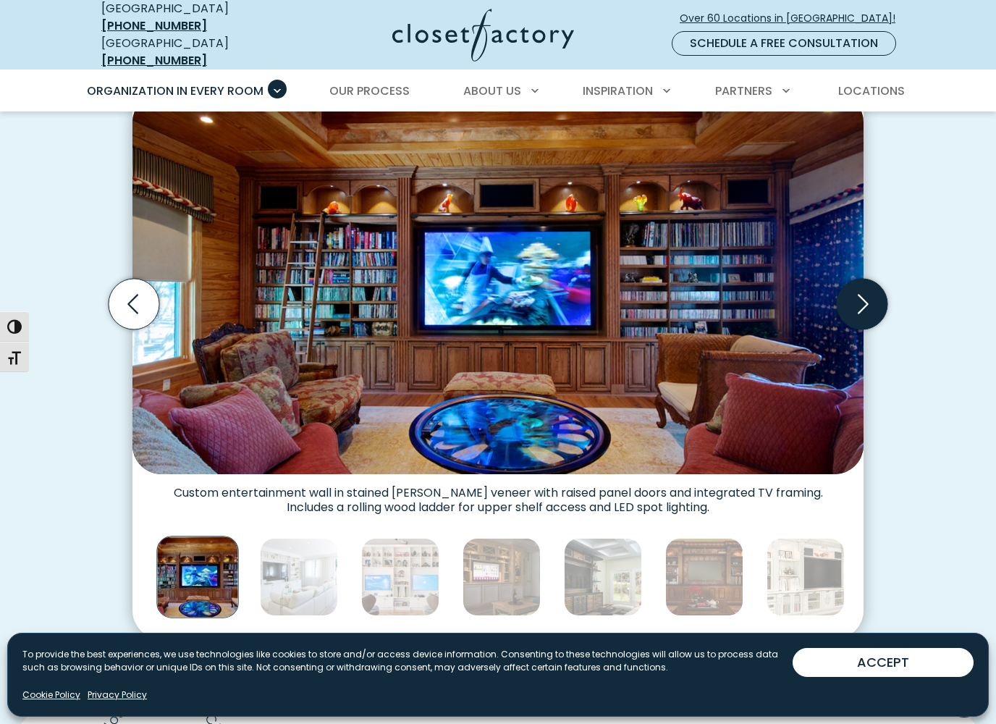
click at [866, 284] on icon "Next slide" at bounding box center [862, 304] width 51 height 51
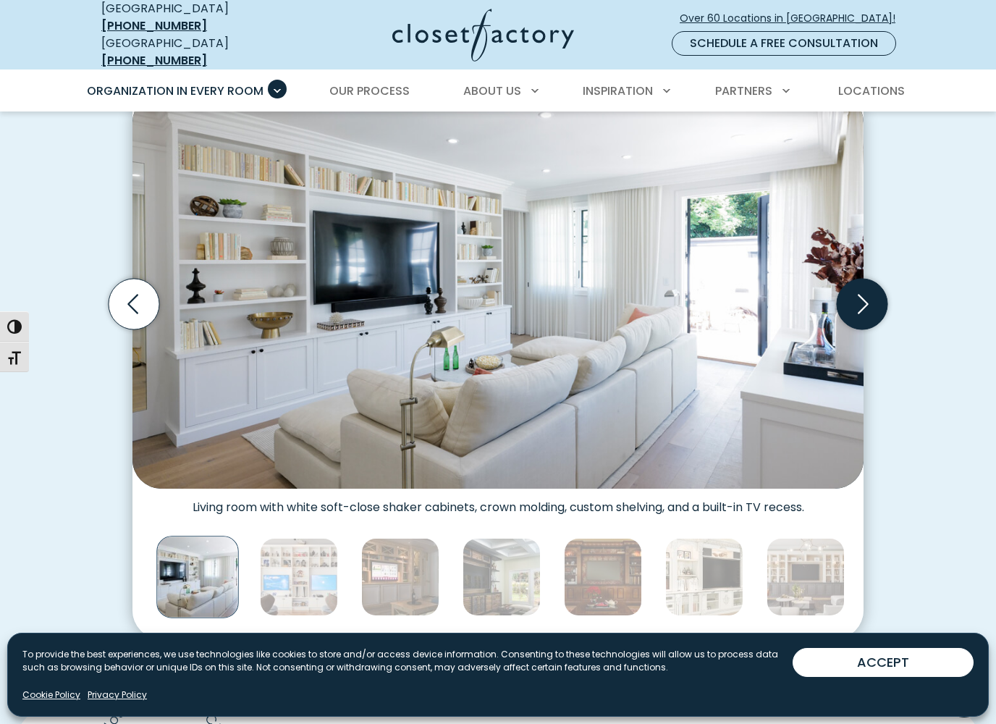
click at [880, 279] on icon "Next slide" at bounding box center [862, 304] width 51 height 51
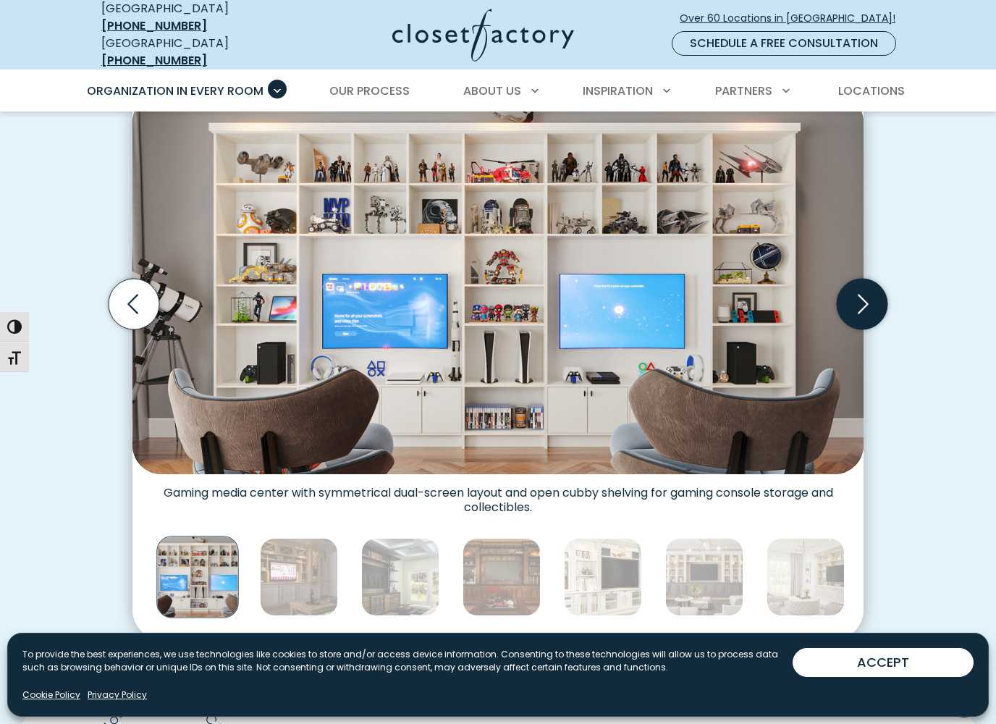
click at [875, 281] on icon "Next slide" at bounding box center [862, 304] width 51 height 51
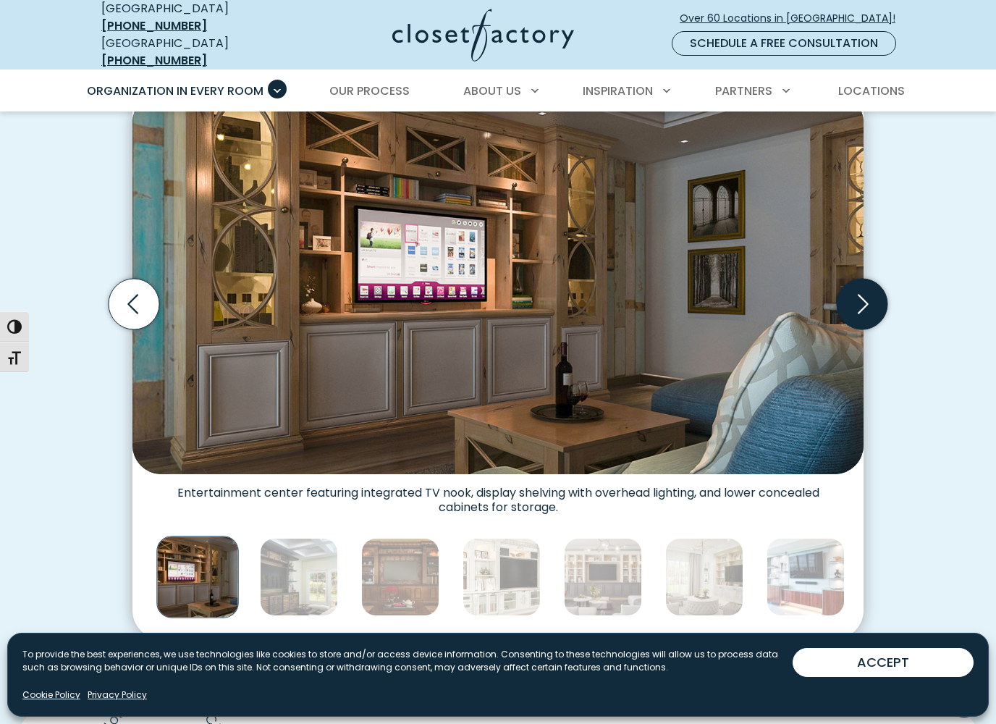
click at [875, 282] on icon "Next slide" at bounding box center [862, 304] width 51 height 51
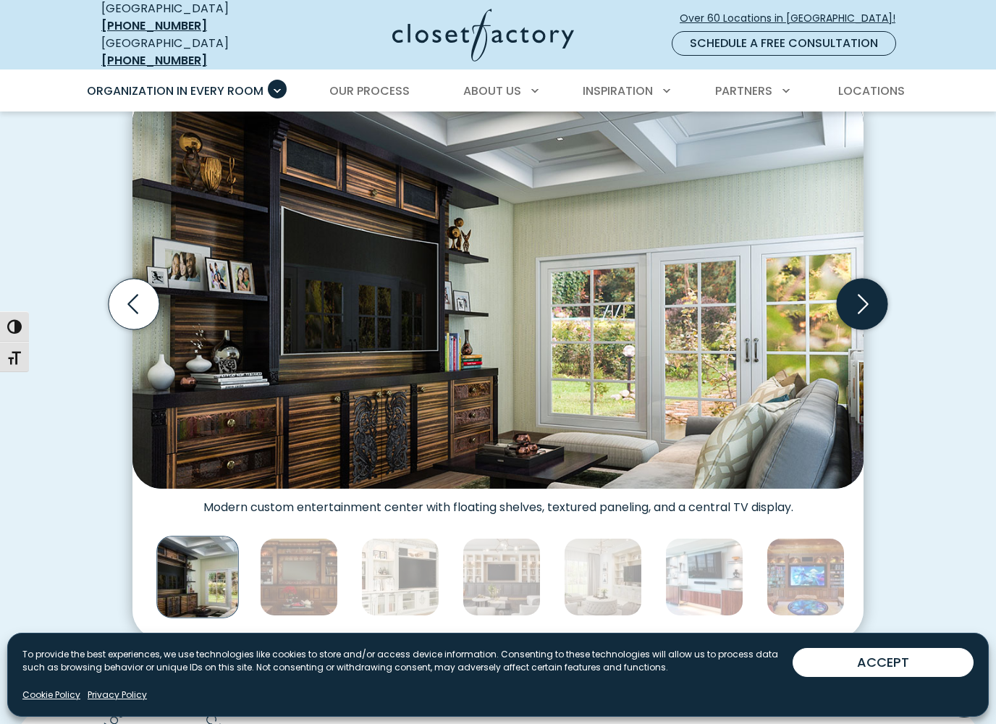
click at [879, 279] on icon "Next slide" at bounding box center [862, 304] width 51 height 51
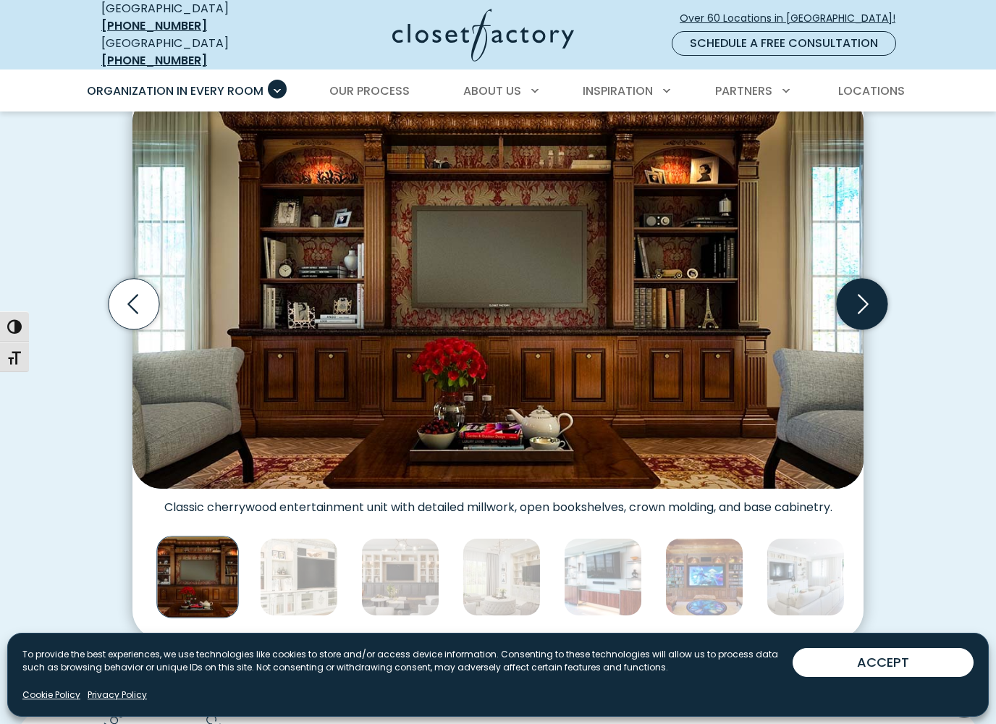
click at [881, 282] on icon "Next slide" at bounding box center [862, 304] width 51 height 51
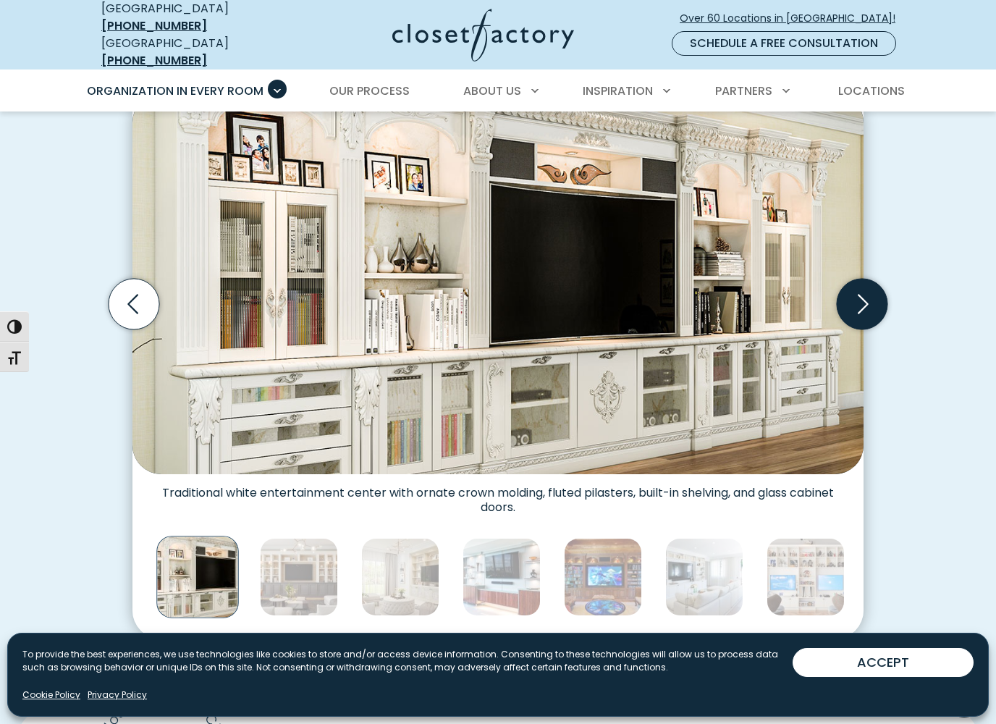
click at [885, 277] on icon "Next slide" at bounding box center [862, 304] width 62 height 62
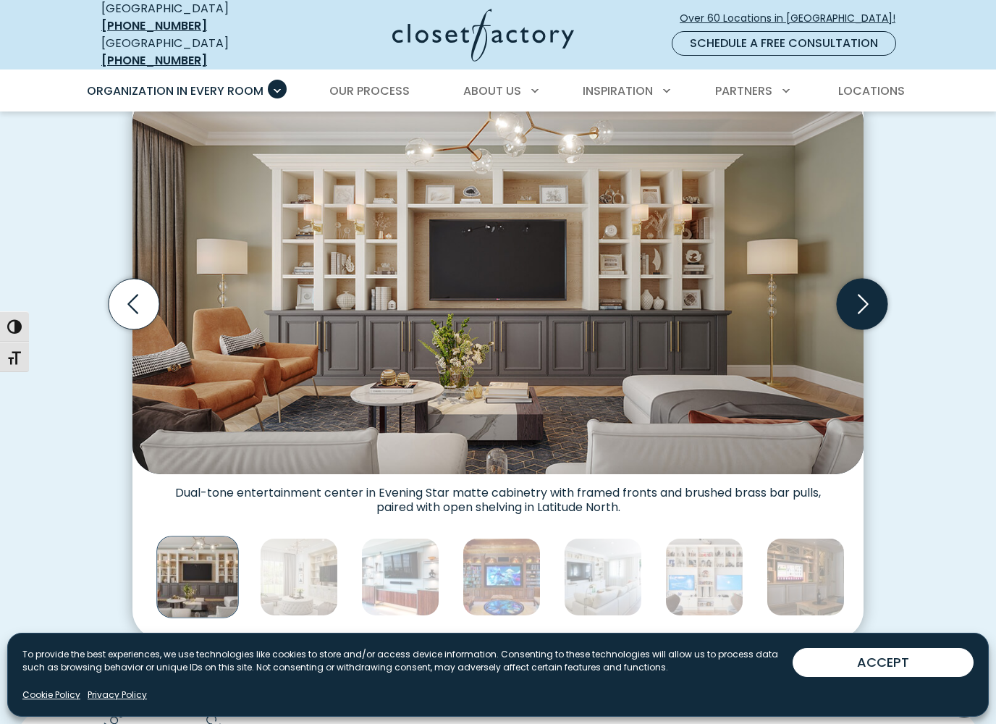
click at [885, 277] on icon "Next slide" at bounding box center [862, 304] width 62 height 62
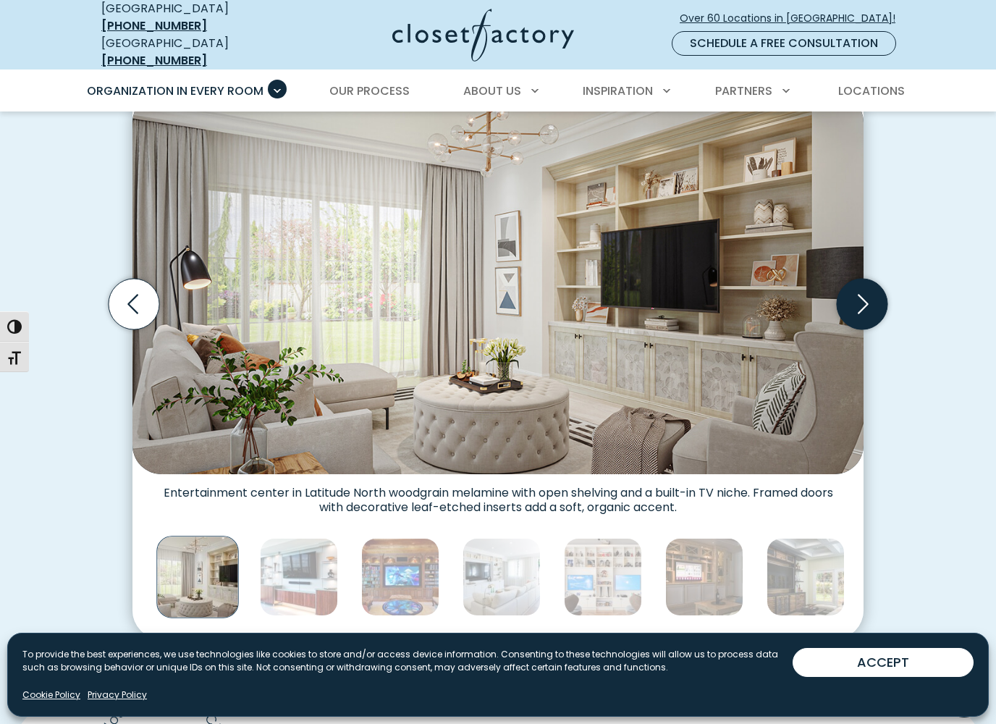
click at [857, 295] on icon "Next slide" at bounding box center [862, 304] width 51 height 51
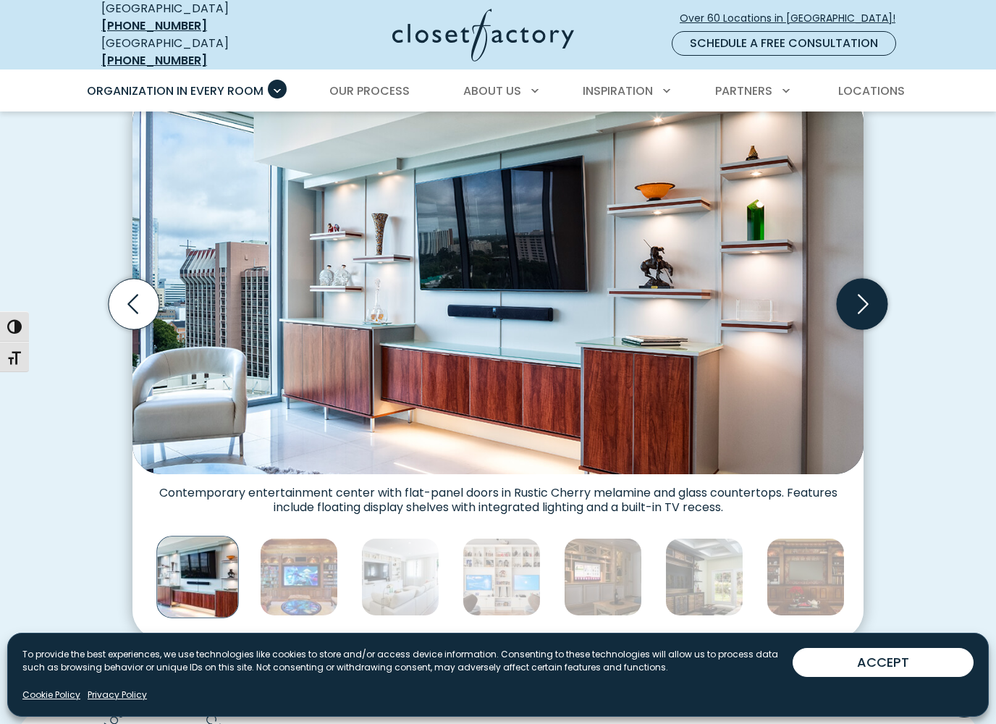
click at [869, 279] on icon "Next slide" at bounding box center [862, 304] width 51 height 51
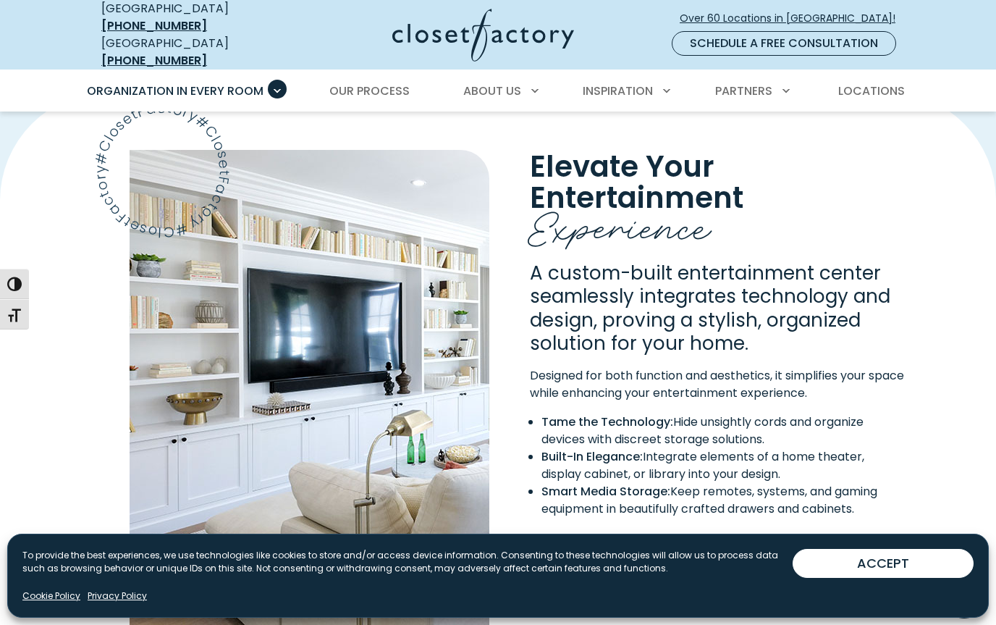
scroll to position [1027, 0]
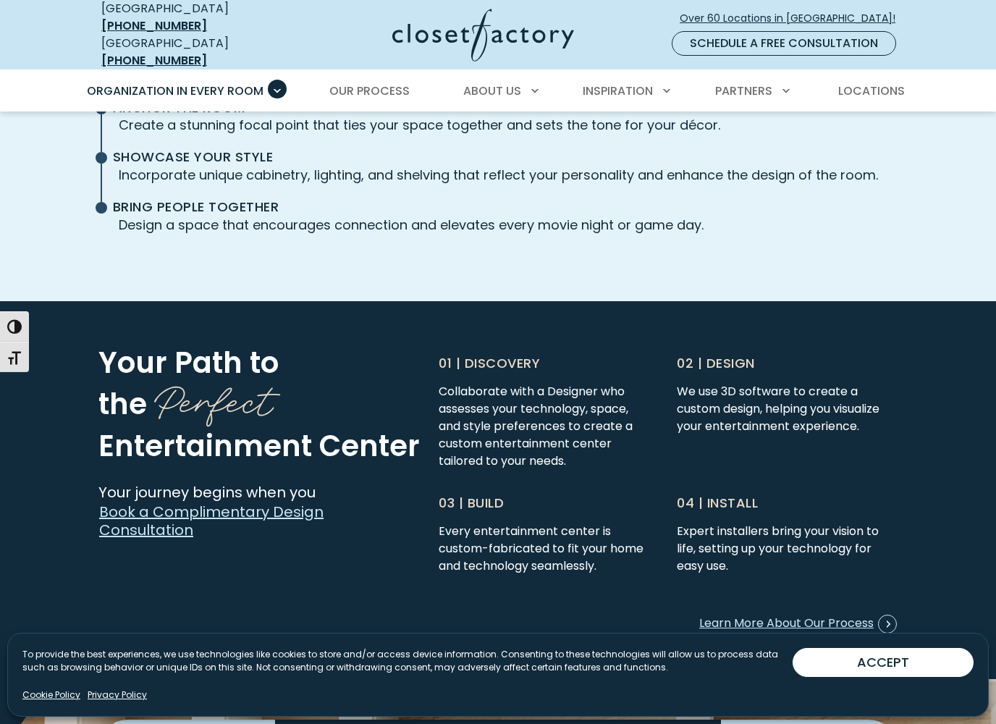
scroll to position [3395, 0]
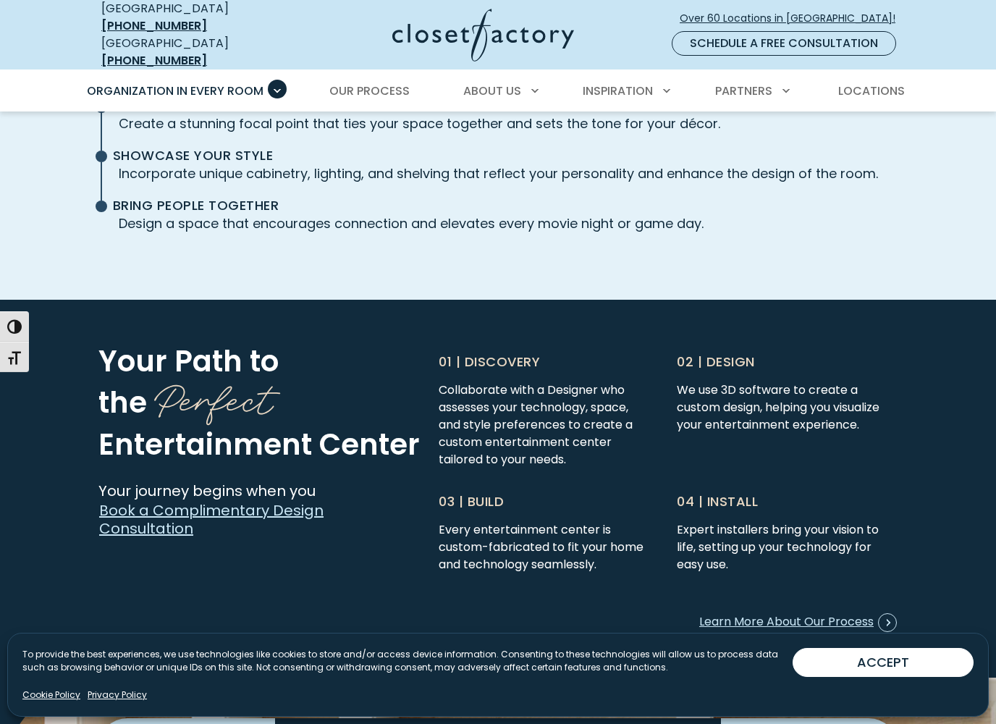
click at [967, 371] on div "Your Path to the Perfect [GEOGRAPHIC_DATA] Your journey begins when you Book a …" at bounding box center [498, 489] width 996 height 378
click at [966, 371] on div "Your Path to the Perfect [GEOGRAPHIC_DATA] Your journey begins when you Book a …" at bounding box center [498, 489] width 996 height 378
click at [929, 397] on div "Your Path to the Perfect [GEOGRAPHIC_DATA] Your journey begins when you Book a …" at bounding box center [498, 489] width 996 height 378
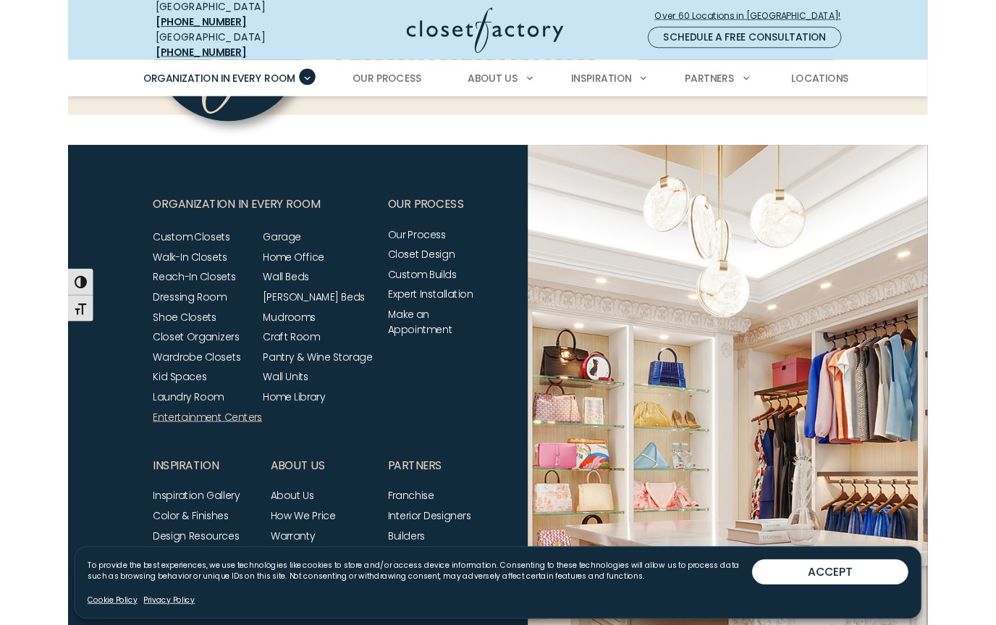
scroll to position [4820, 0]
